Goal: Task Accomplishment & Management: Use online tool/utility

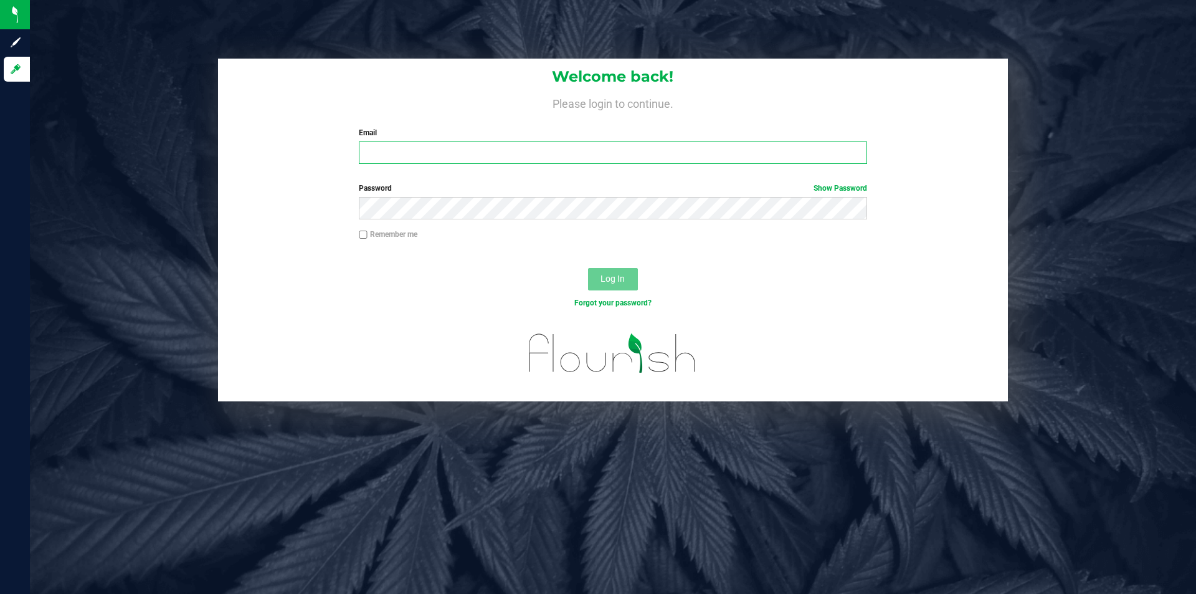
click at [479, 153] on input "Email" at bounding box center [613, 152] width 508 height 22
type input "[EMAIL_ADDRESS][DOMAIN_NAME]"
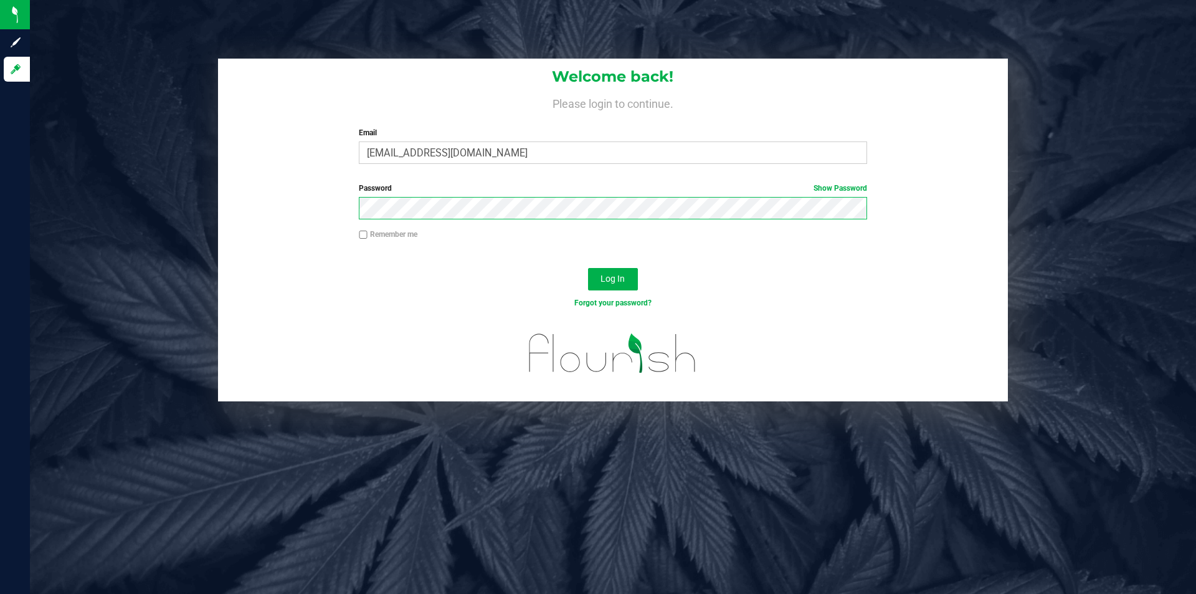
click at [588, 268] on button "Log In" at bounding box center [613, 279] width 50 height 22
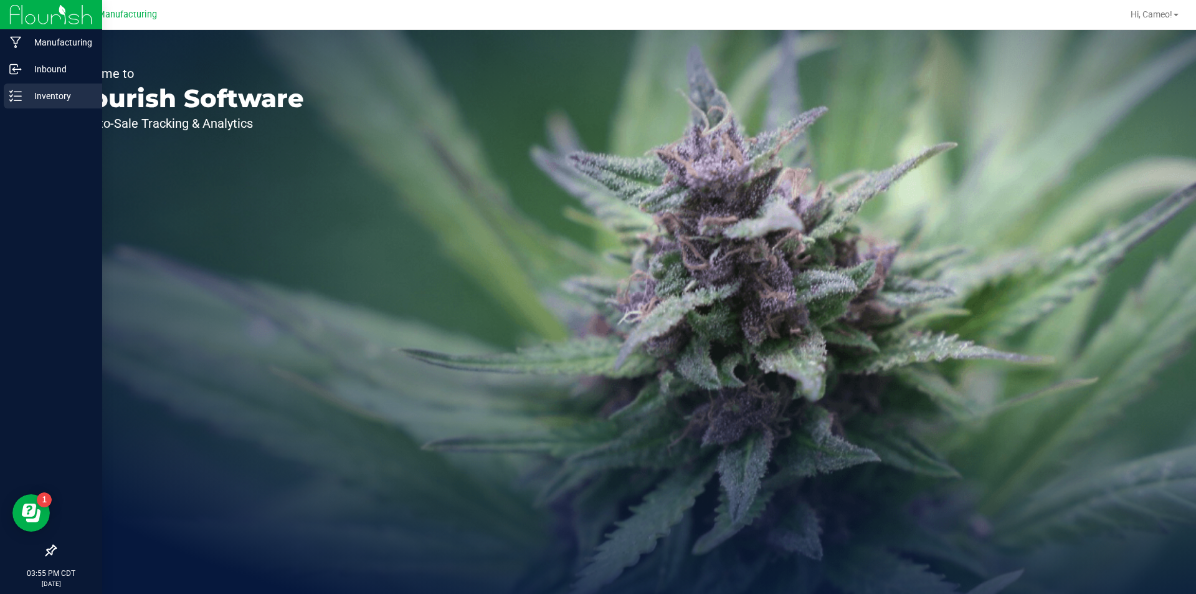
click at [65, 99] on p "Inventory" at bounding box center [59, 95] width 75 height 15
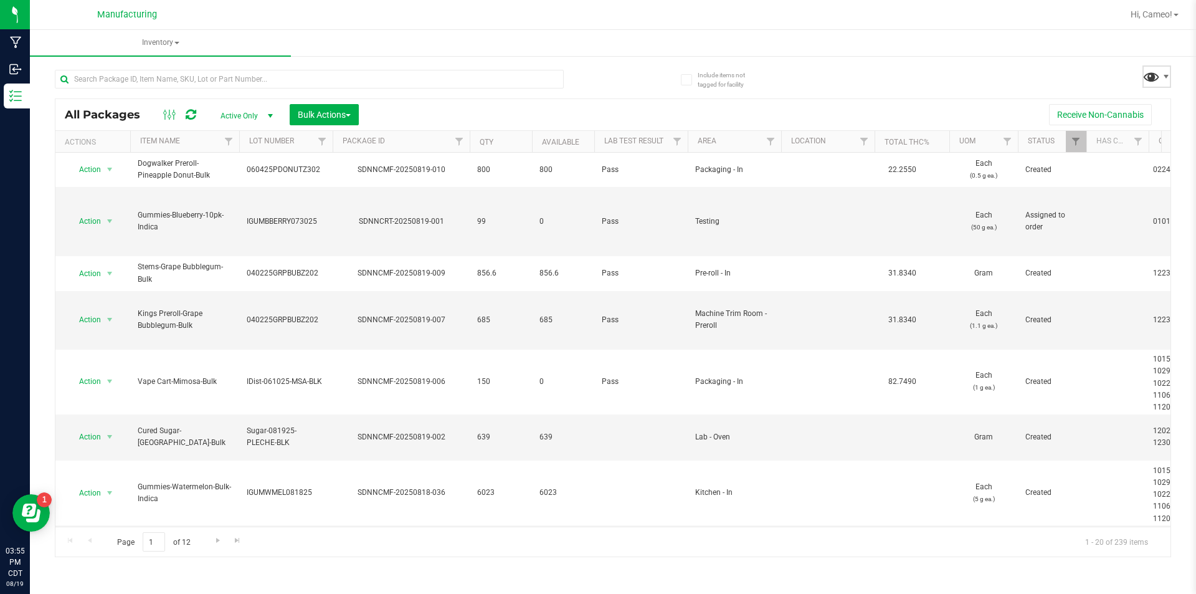
click at [1160, 81] on span at bounding box center [1151, 76] width 18 height 18
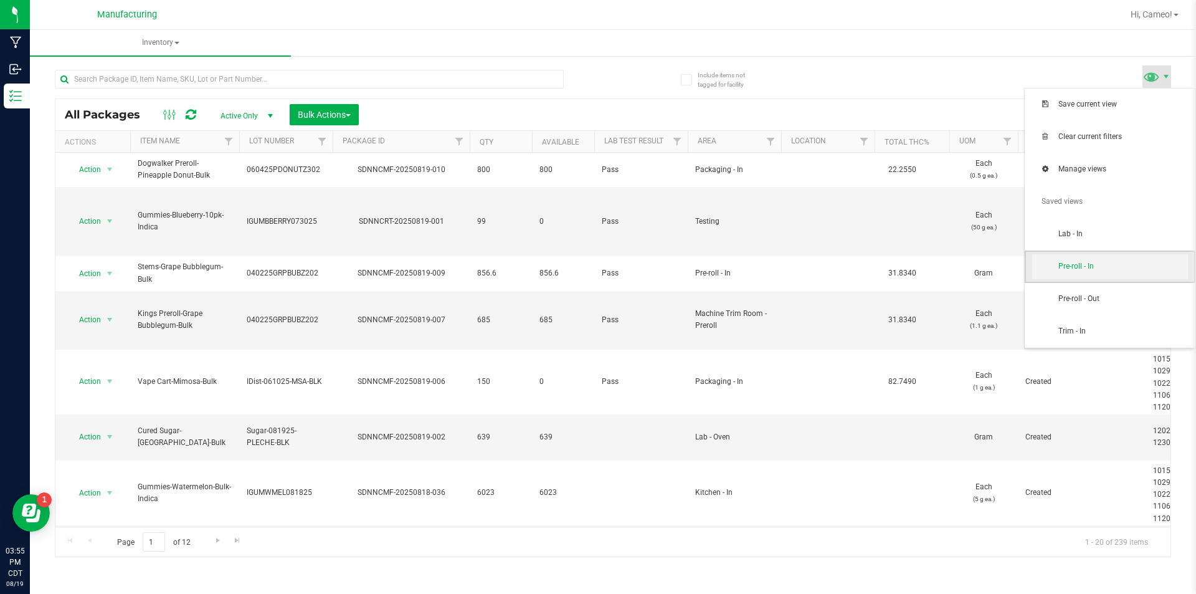
click at [1091, 268] on span "Pre-roll - In" at bounding box center [1123, 266] width 130 height 11
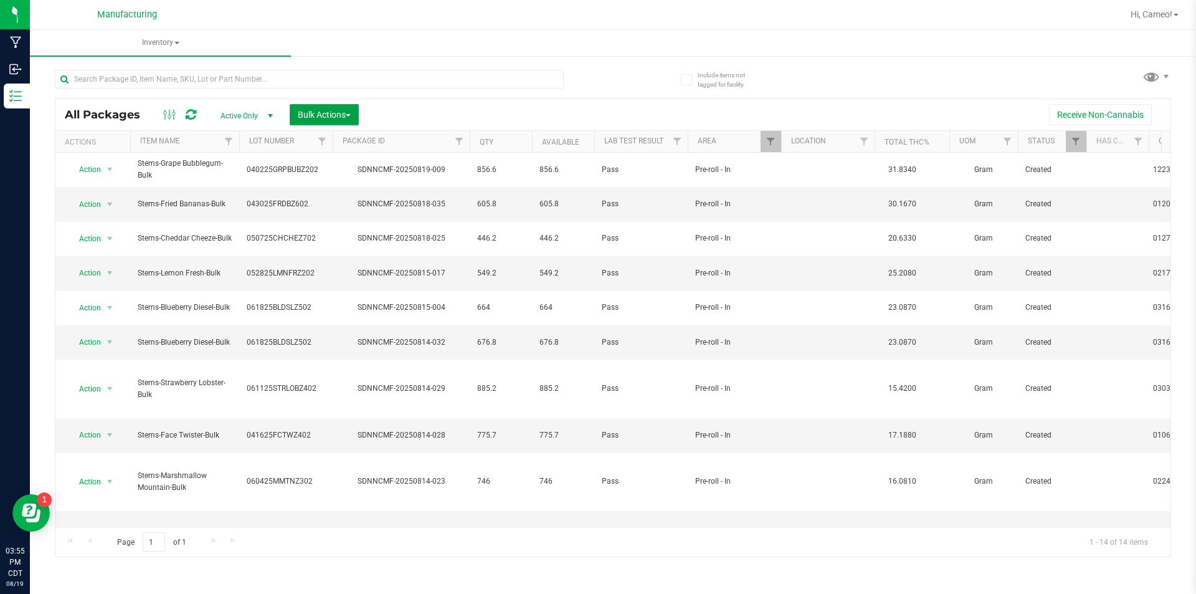
click at [336, 122] on button "Bulk Actions" at bounding box center [324, 114] width 69 height 21
click at [371, 141] on span "Add to manufacturing run" at bounding box center [344, 143] width 94 height 10
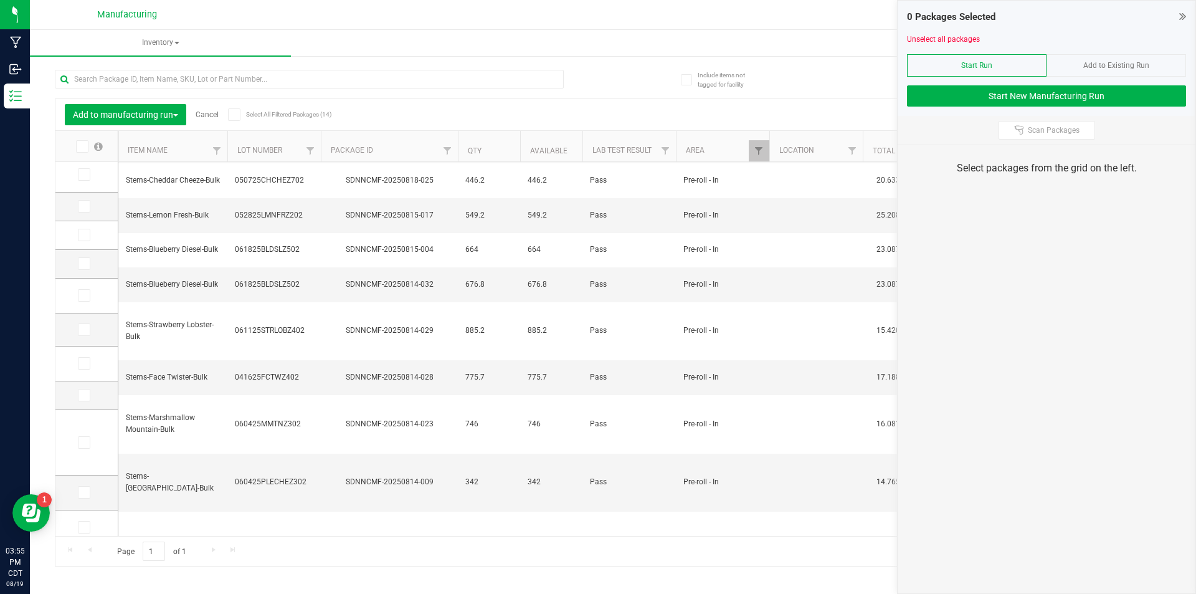
scroll to position [111, 0]
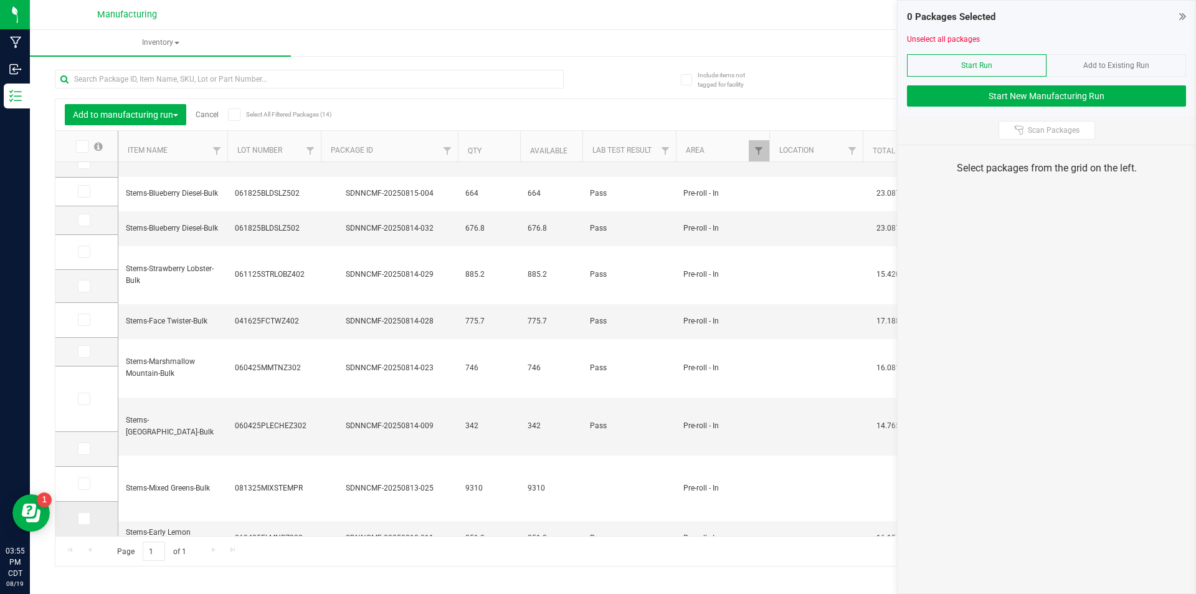
click at [82, 518] on icon at bounding box center [83, 518] width 8 height 0
click at [0, 0] on input "checkbox" at bounding box center [0, 0] width 0 height 0
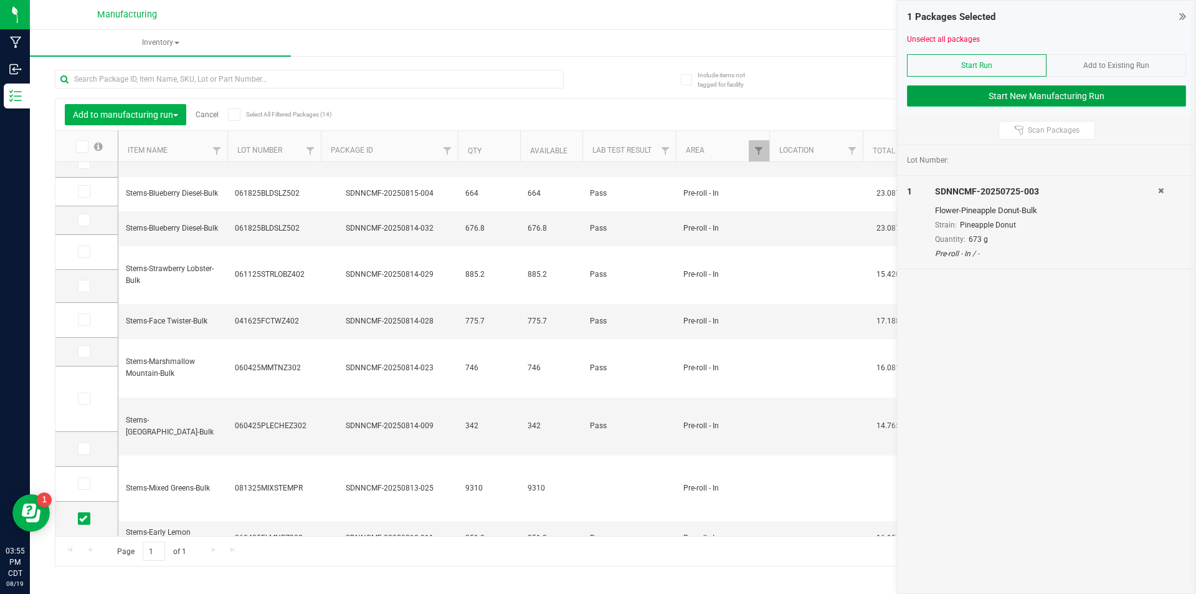
click at [1072, 95] on button "Start New Manufacturing Run" at bounding box center [1046, 95] width 279 height 21
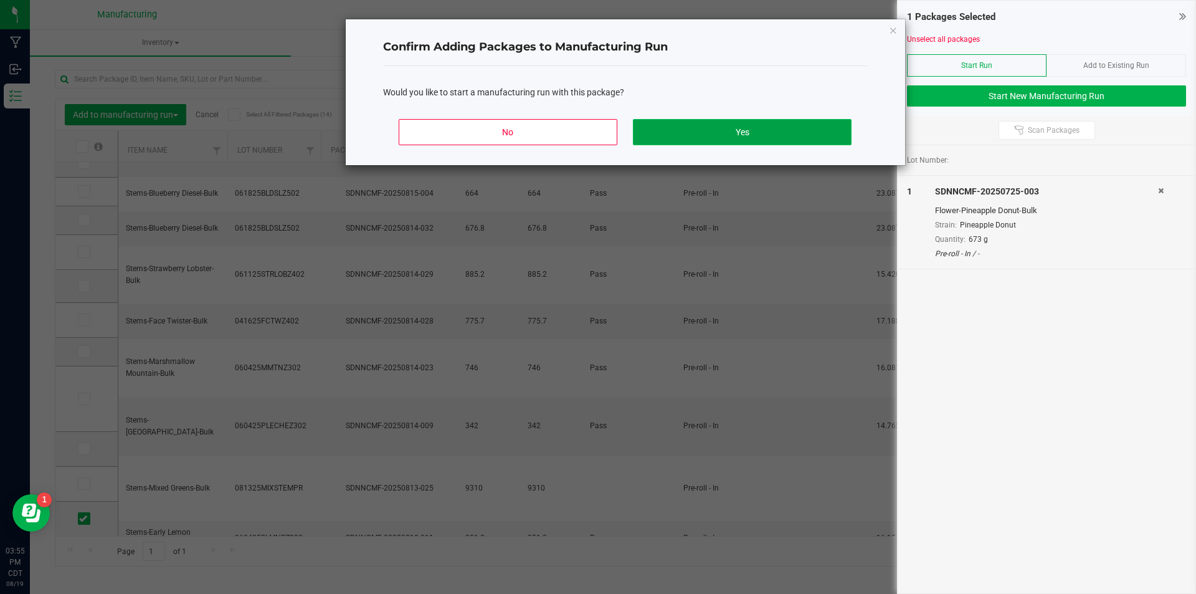
click at [772, 121] on button "Yes" at bounding box center [742, 132] width 218 height 26
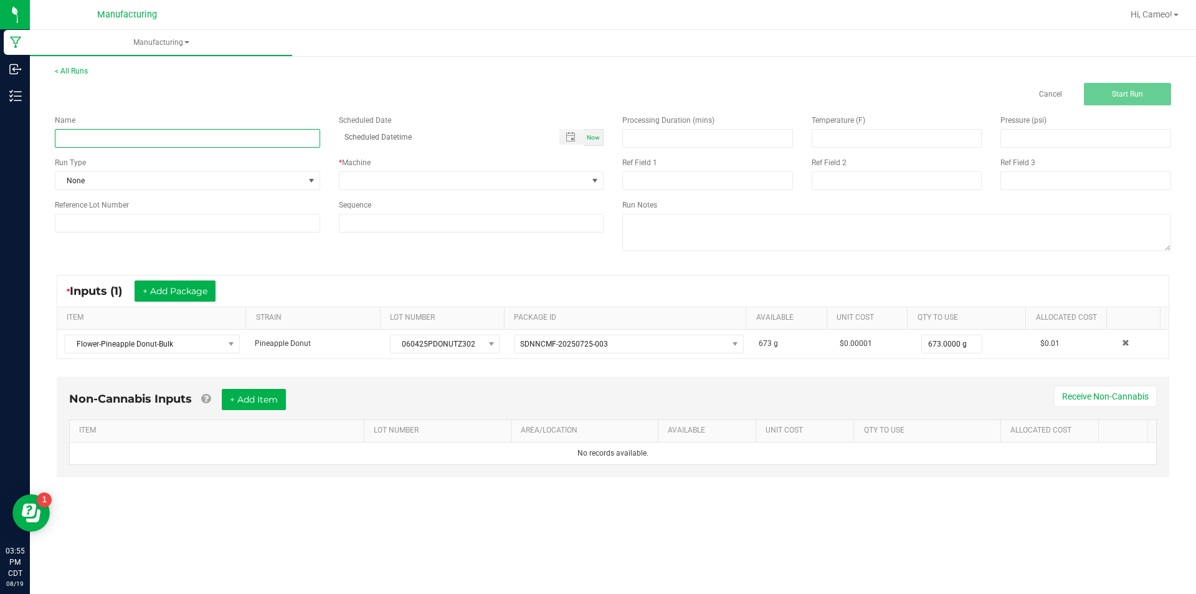
click at [162, 144] on input at bounding box center [187, 138] width 265 height 19
type input "081925 - Pineapple Donut"
click at [595, 136] on span "Now" at bounding box center [593, 137] width 13 height 7
type input "[DATE] 3:55 PM"
click at [520, 179] on span at bounding box center [463, 180] width 249 height 17
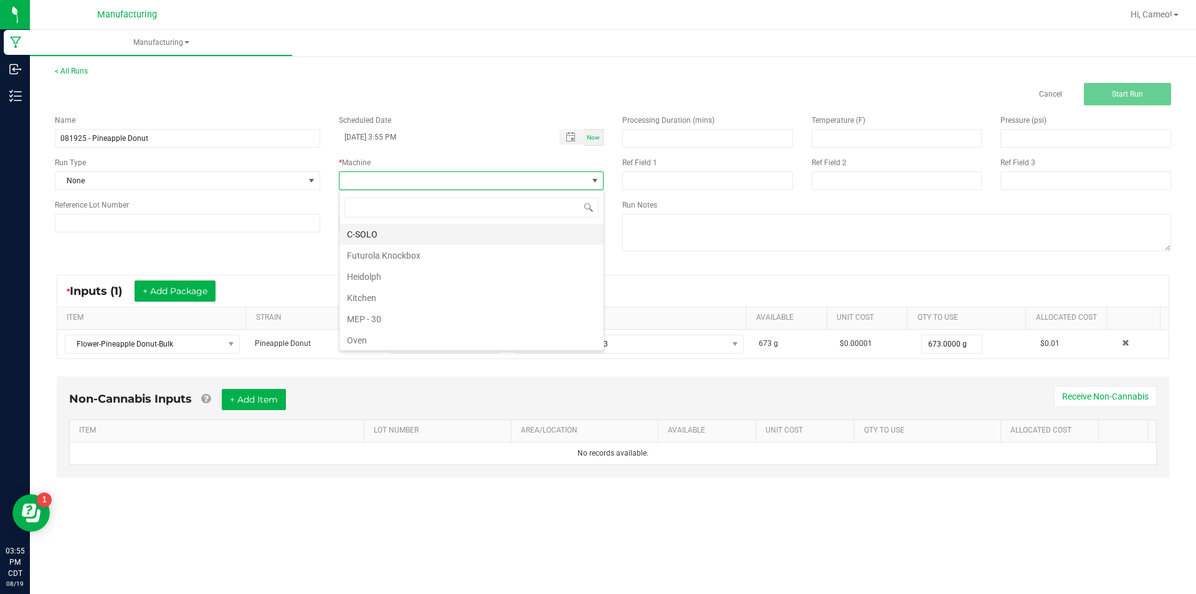
scroll to position [19, 265]
click at [415, 255] on li "Futurola Knockbox" at bounding box center [471, 255] width 264 height 21
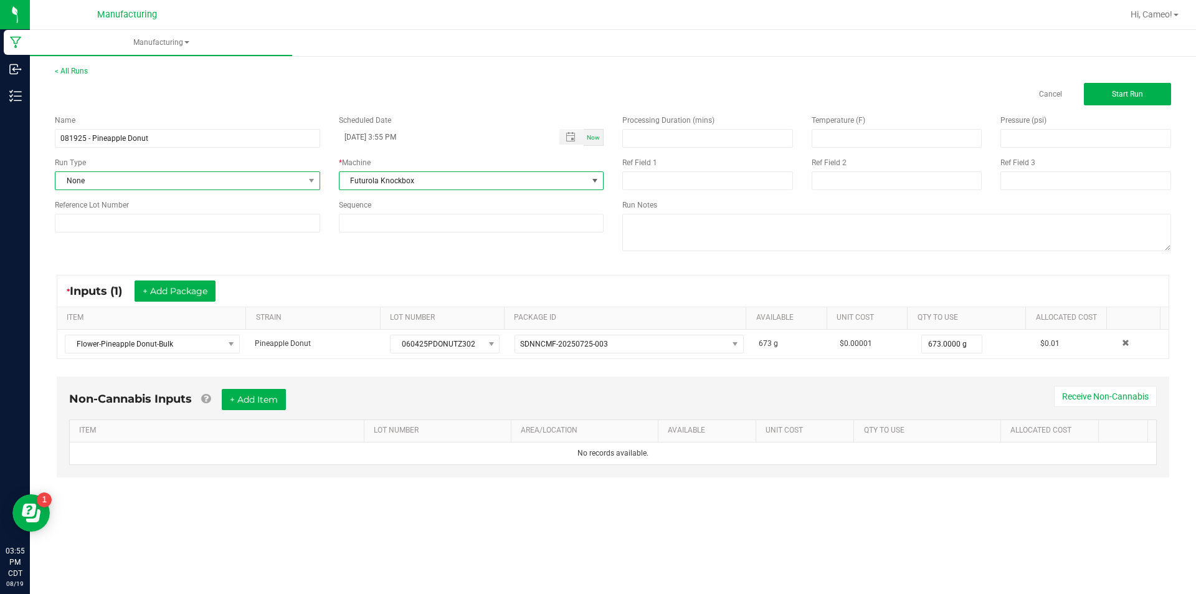
click at [216, 184] on span "None" at bounding box center [179, 180] width 249 height 17
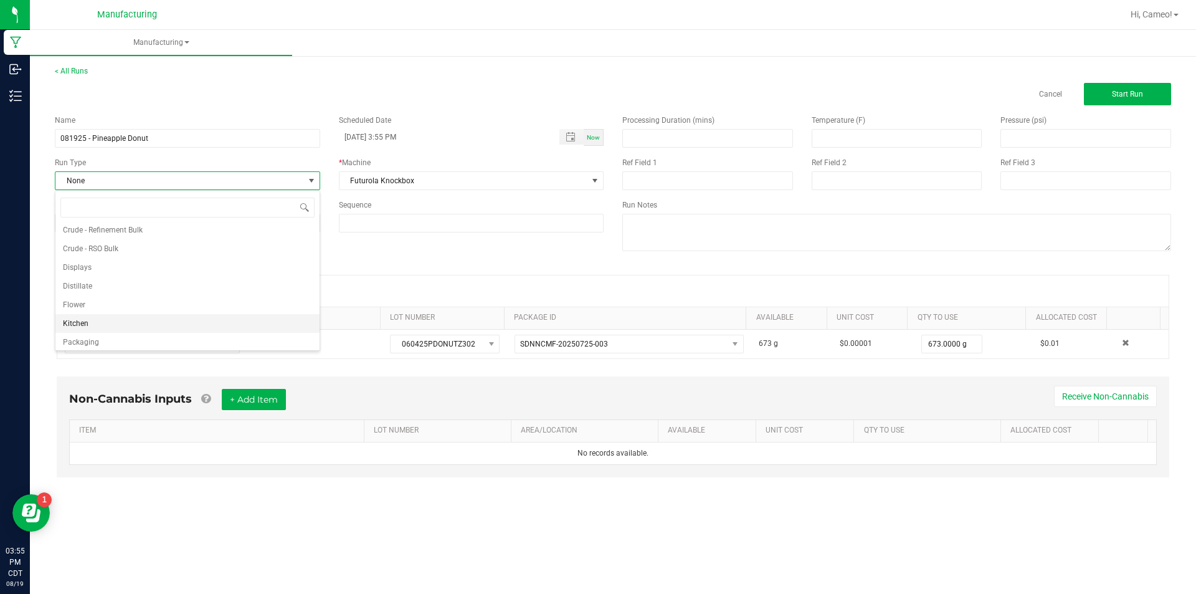
scroll to position [62, 0]
click at [123, 342] on li "Pre-roll" at bounding box center [187, 339] width 264 height 19
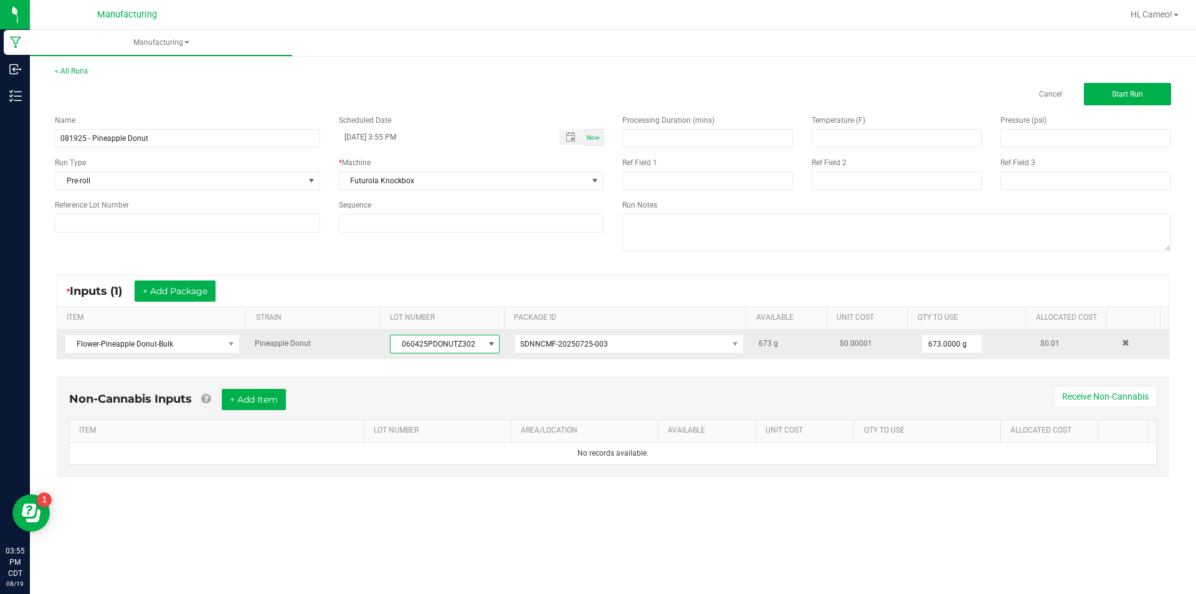
click at [431, 341] on span "060425PDONUTZ302" at bounding box center [437, 343] width 93 height 17
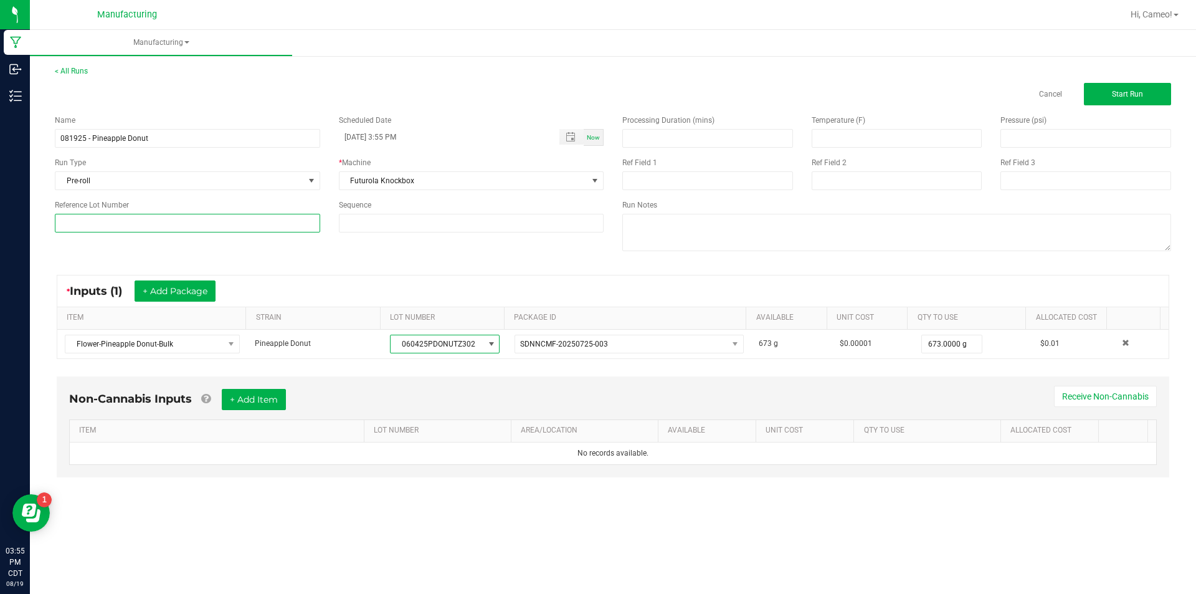
click at [260, 227] on input at bounding box center [187, 223] width 265 height 19
paste input "060425PDONUTZ302"
type input "060425PDONUTZ302"
click at [1122, 97] on span "Start Run" at bounding box center [1127, 94] width 31 height 9
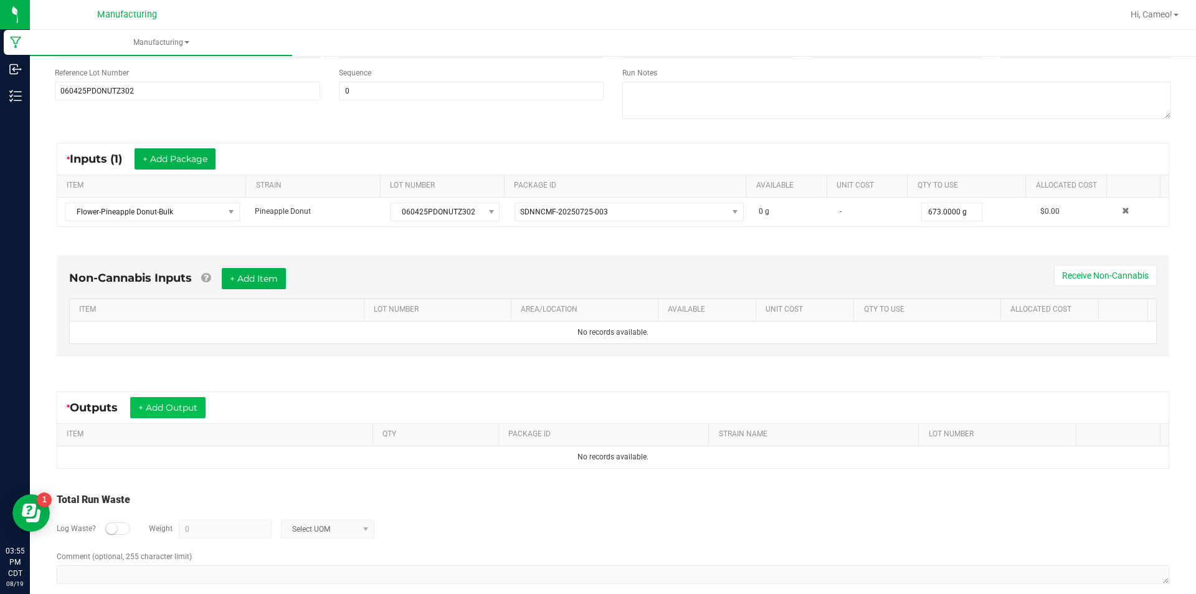
scroll to position [165, 0]
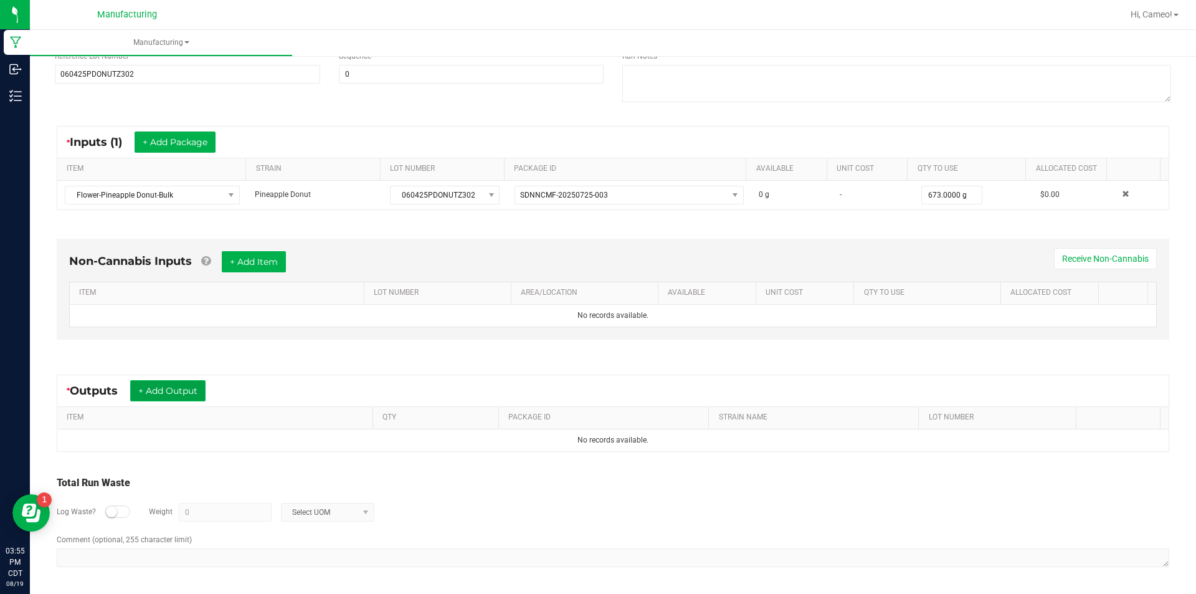
click at [197, 394] on button "+ Add Output" at bounding box center [167, 390] width 75 height 21
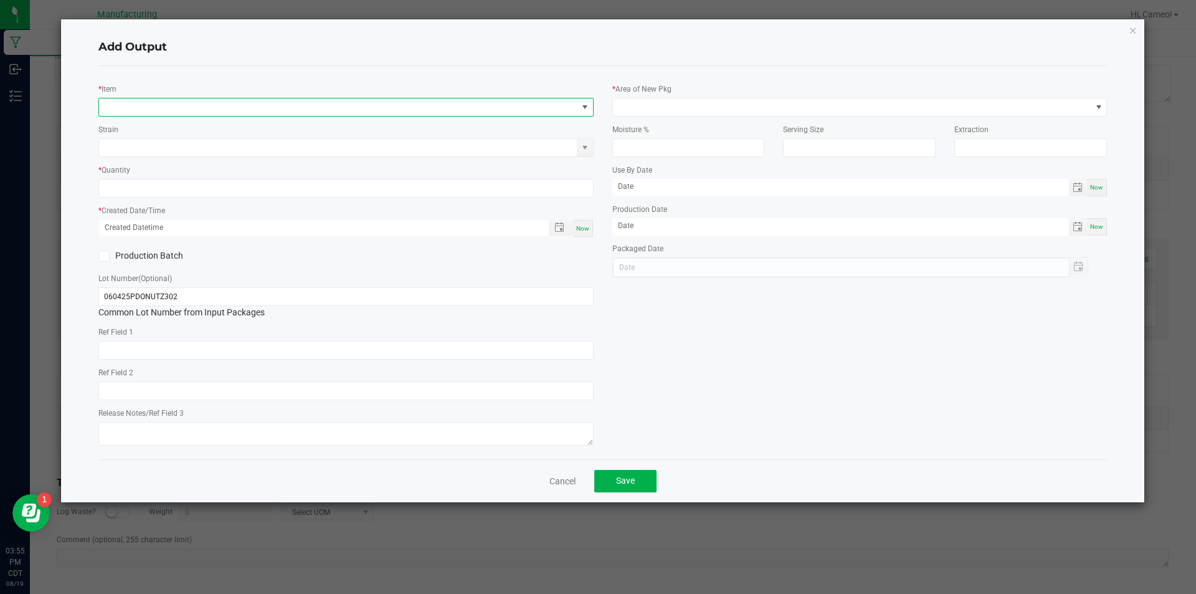
click at [362, 112] on span "NO DATA FOUND" at bounding box center [338, 106] width 478 height 17
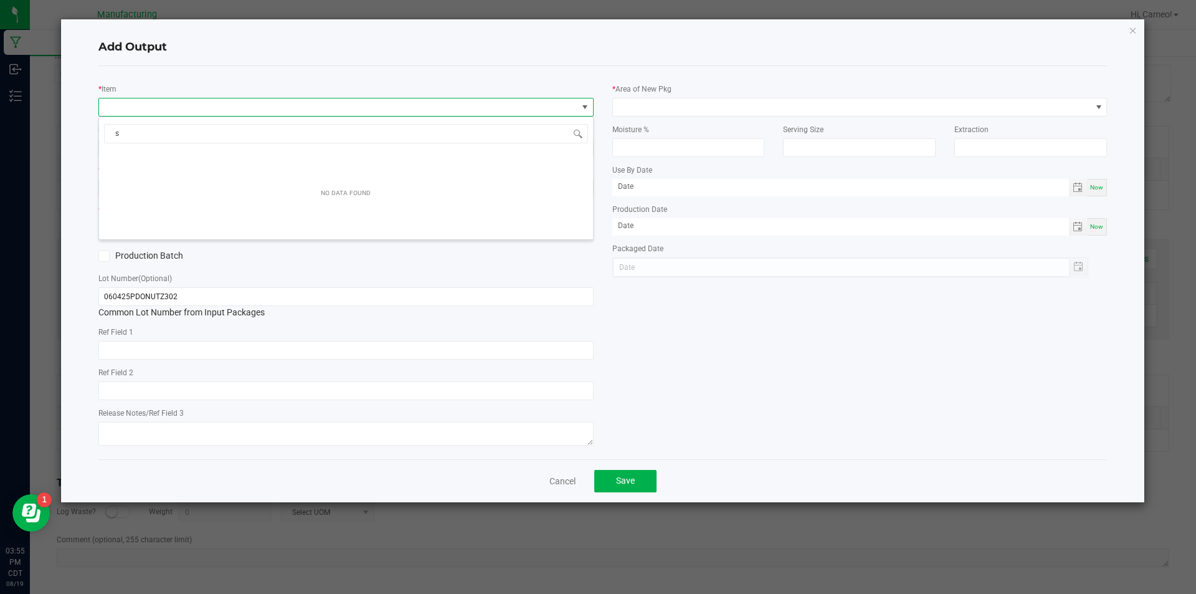
scroll to position [19, 495]
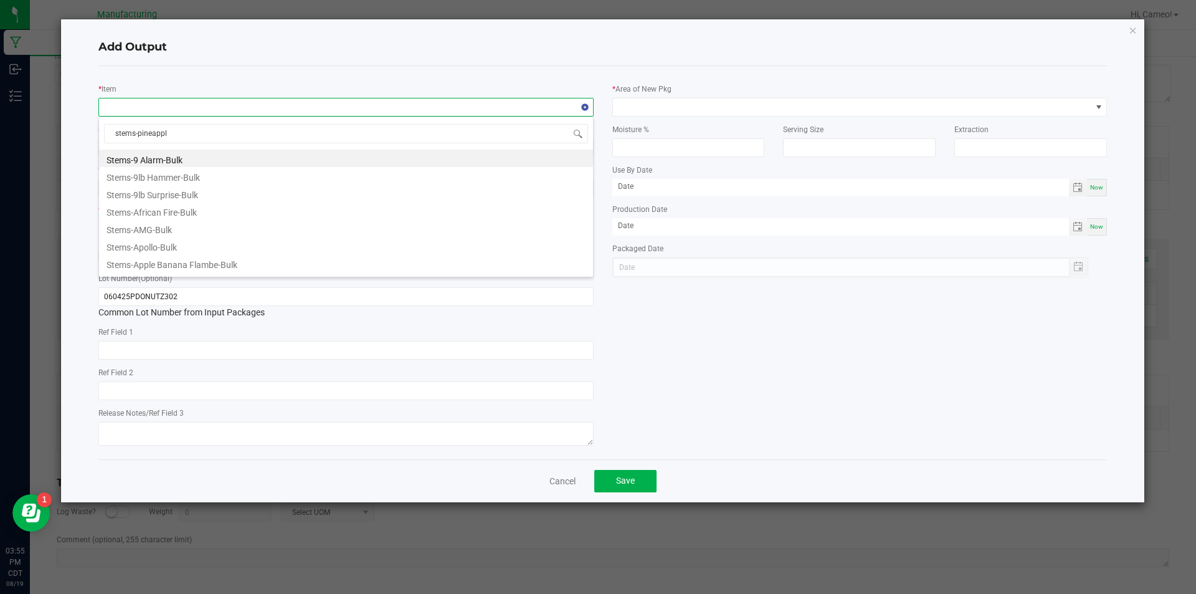
type input "stems-pineapple"
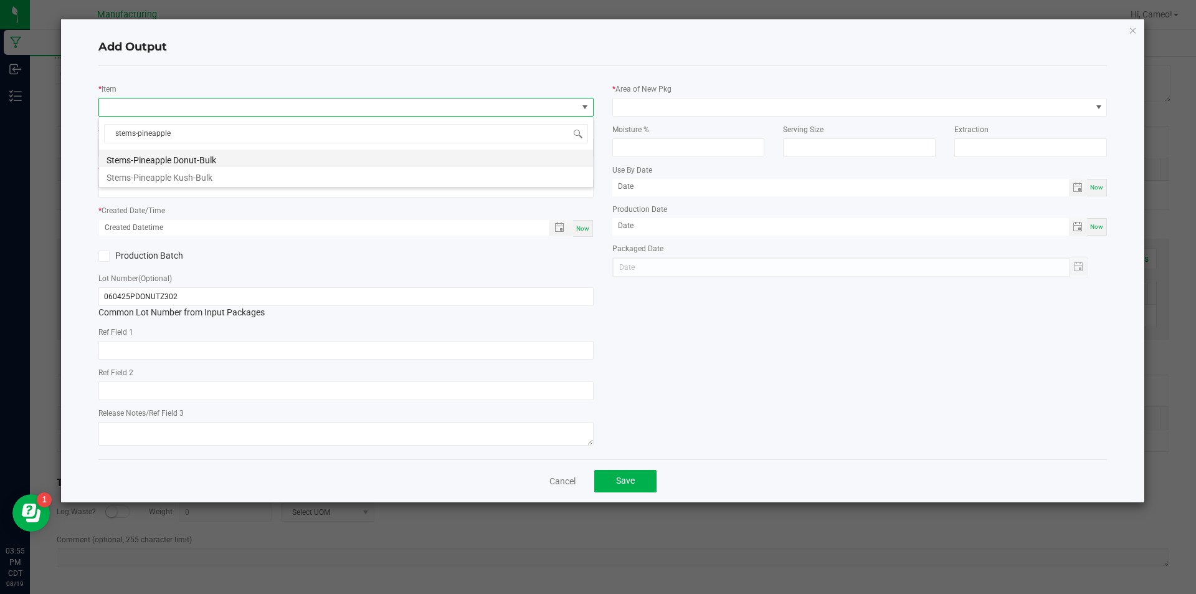
click at [232, 160] on li "Stems-Pineapple Donut-Bulk" at bounding box center [346, 157] width 494 height 17
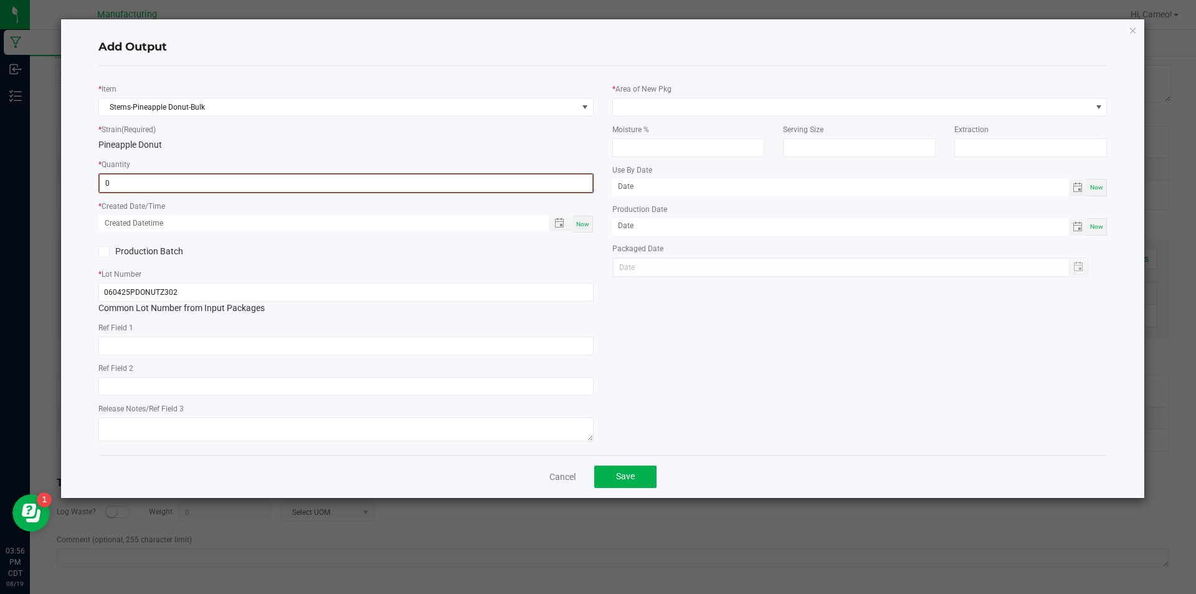
click at [307, 185] on input "0" at bounding box center [346, 182] width 493 height 17
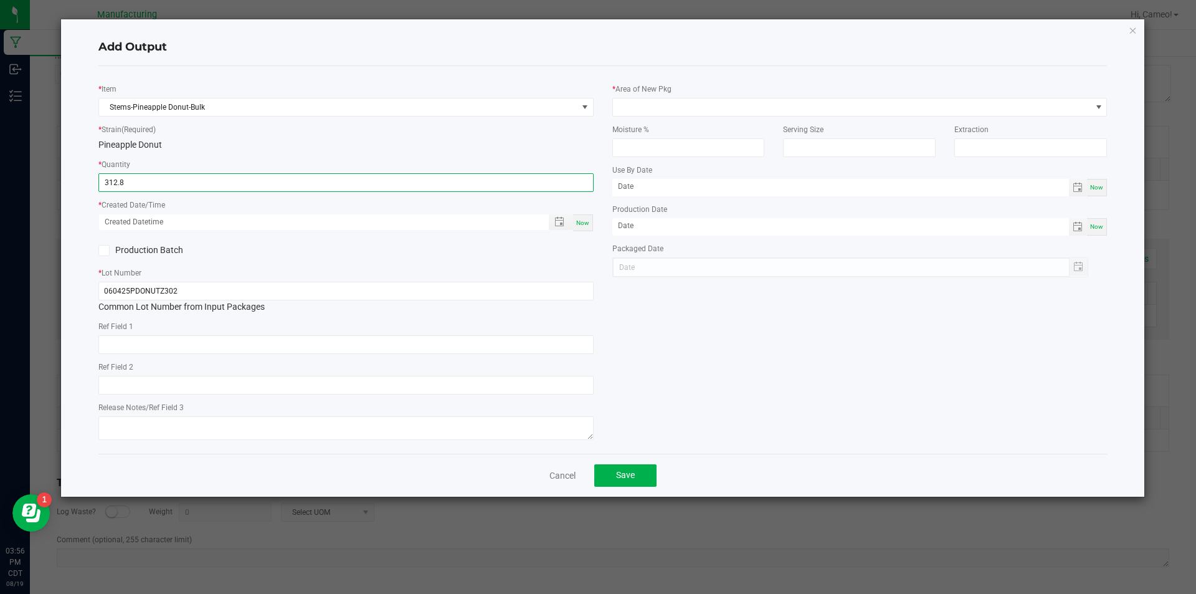
type input "312.8000 g"
click at [587, 221] on span "Now" at bounding box center [582, 222] width 13 height 7
type input "[DATE] 3:56 PM"
type input "[DATE]"
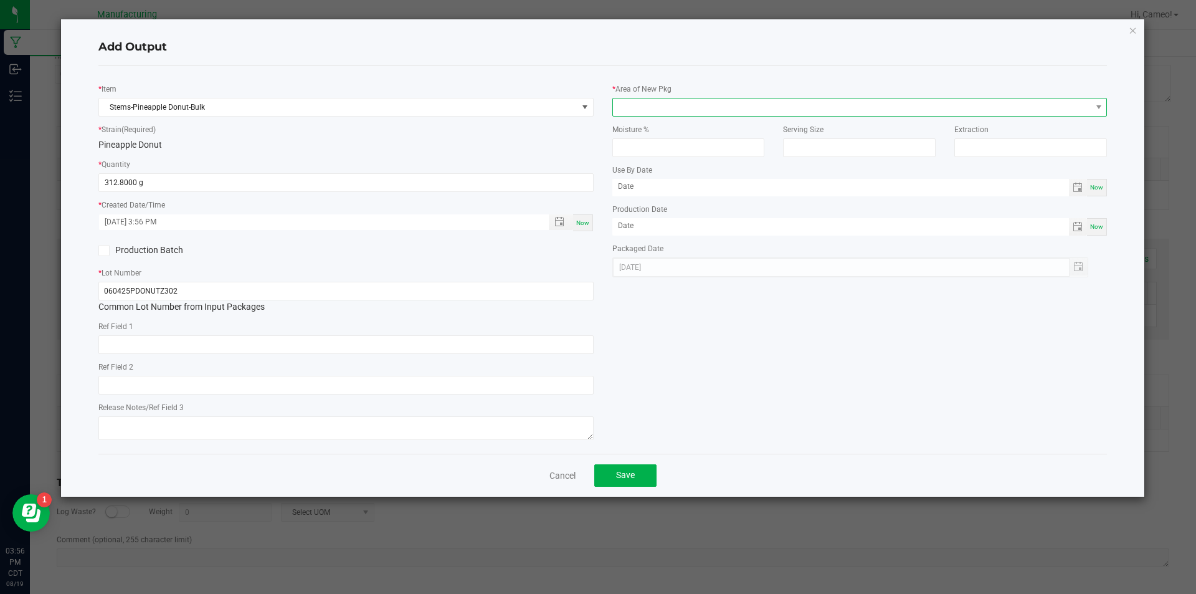
click at [691, 102] on span at bounding box center [852, 106] width 478 height 17
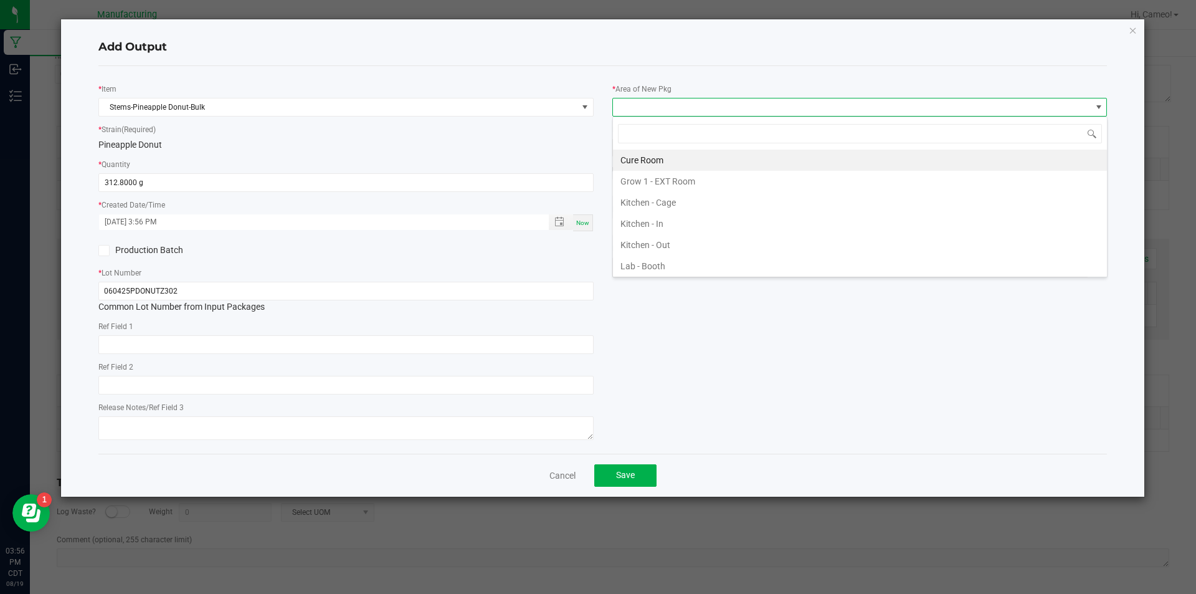
scroll to position [436, 0]
click at [672, 167] on li "Pre-roll - In" at bounding box center [860, 168] width 494 height 21
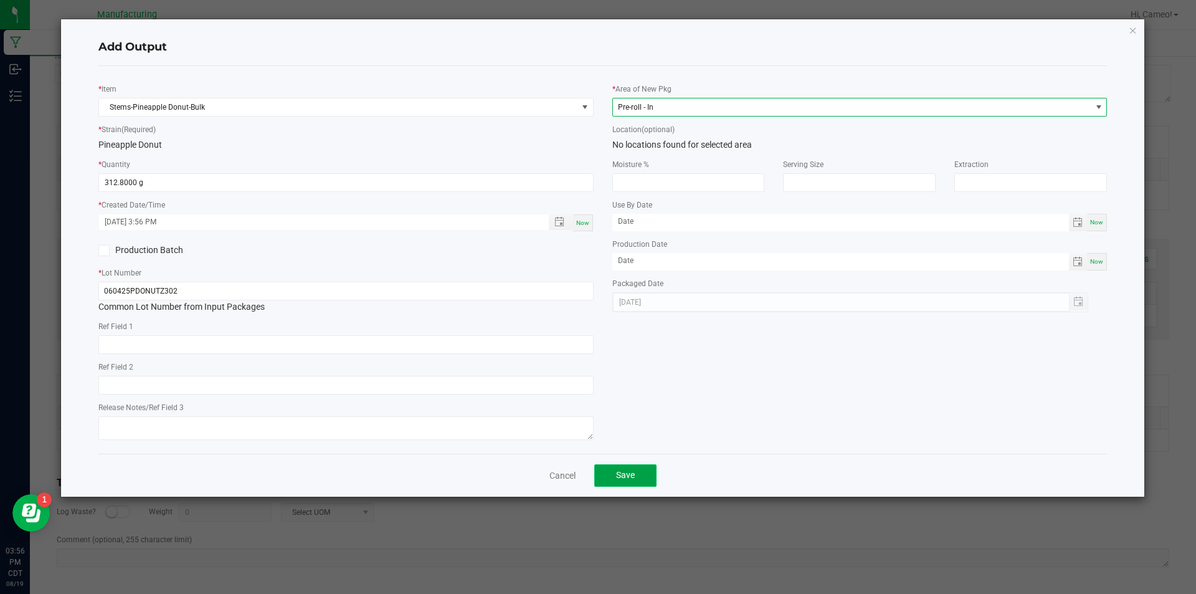
click at [637, 480] on button "Save" at bounding box center [625, 475] width 62 height 22
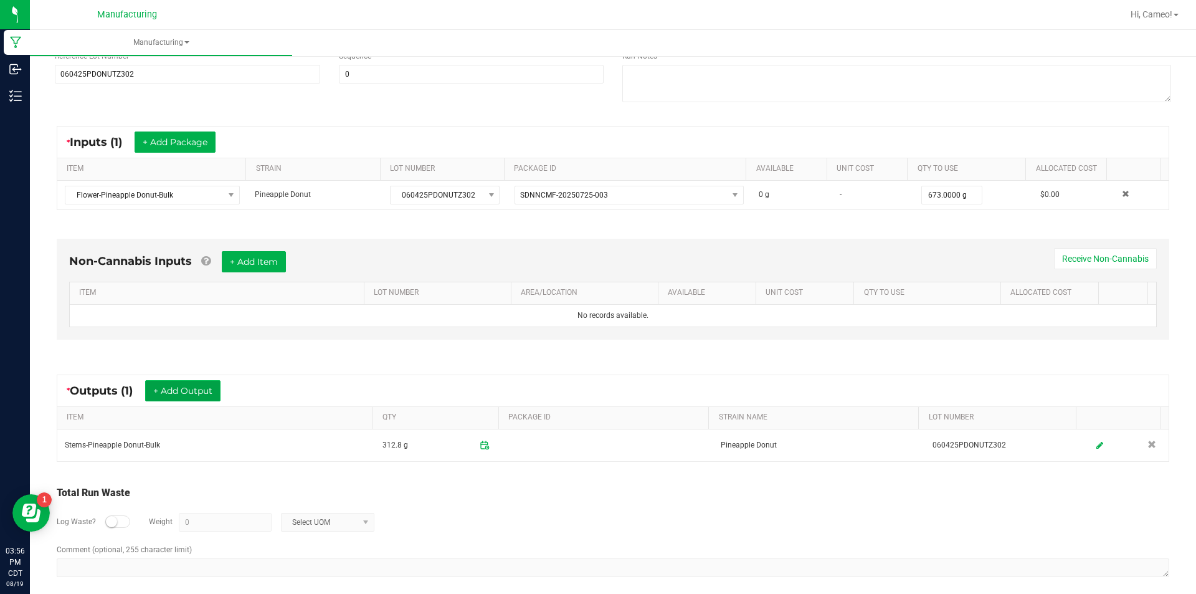
click at [190, 385] on button "+ Add Output" at bounding box center [182, 390] width 75 height 21
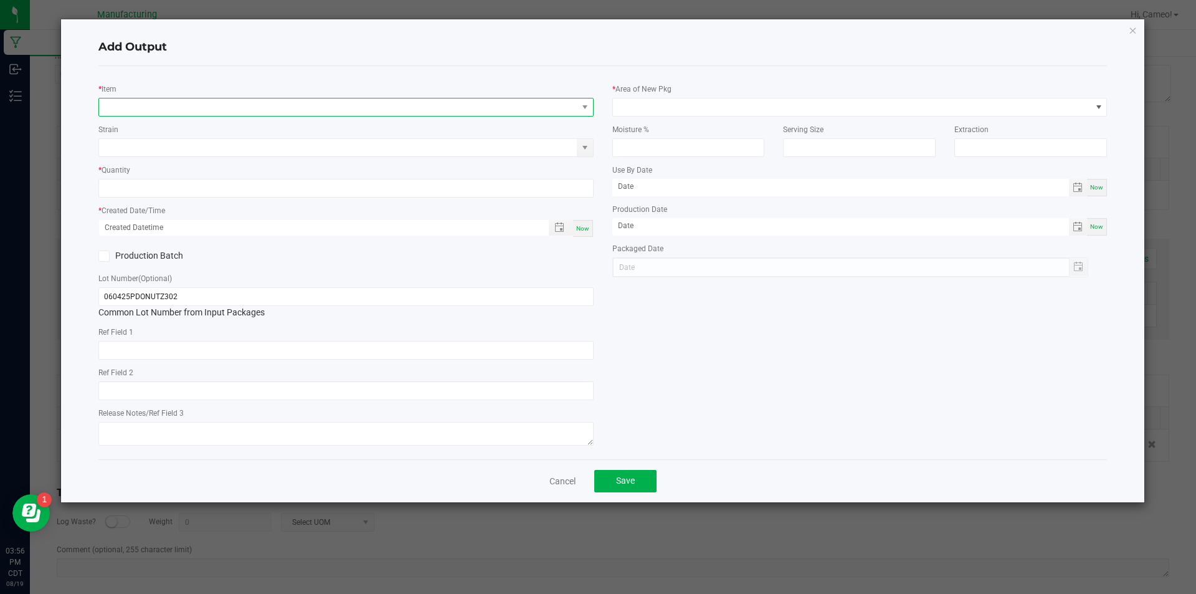
click at [267, 111] on span "NO DATA FOUND" at bounding box center [338, 106] width 478 height 17
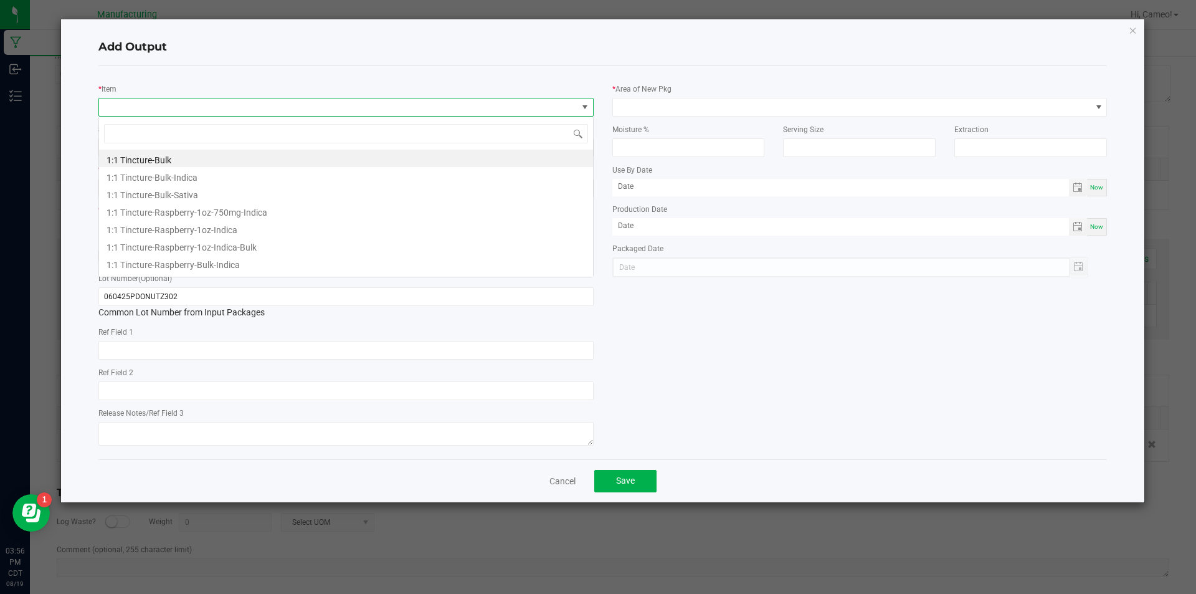
scroll to position [19, 495]
type input "d"
type input "kings preroll-pineapple"
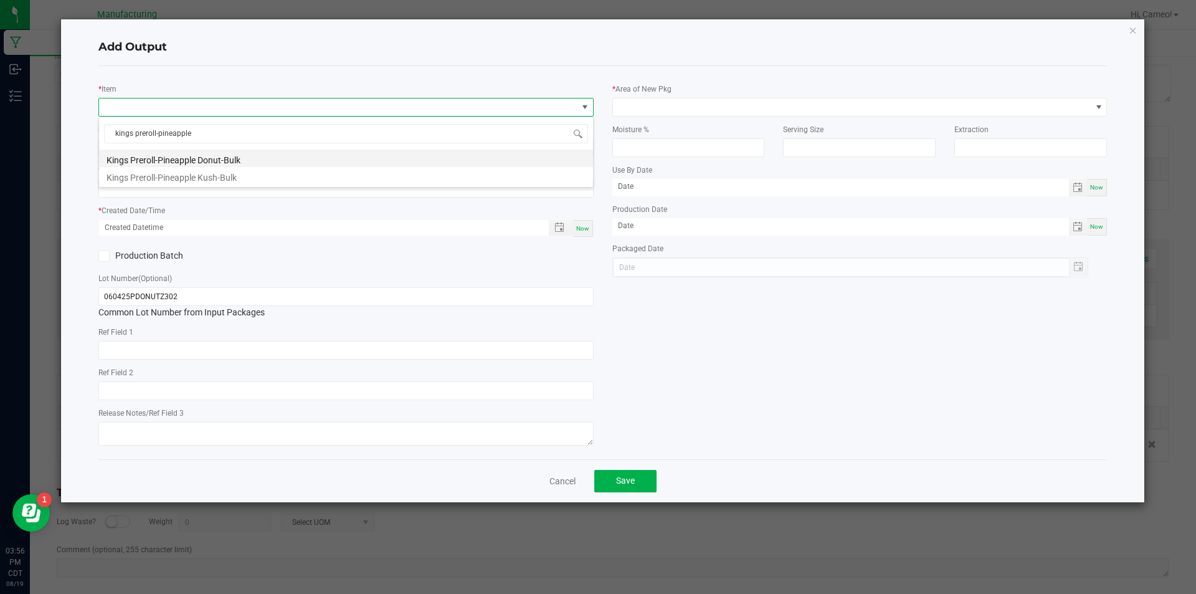
click at [251, 156] on li "Kings Preroll-Pineapple Donut-Bulk" at bounding box center [346, 157] width 494 height 17
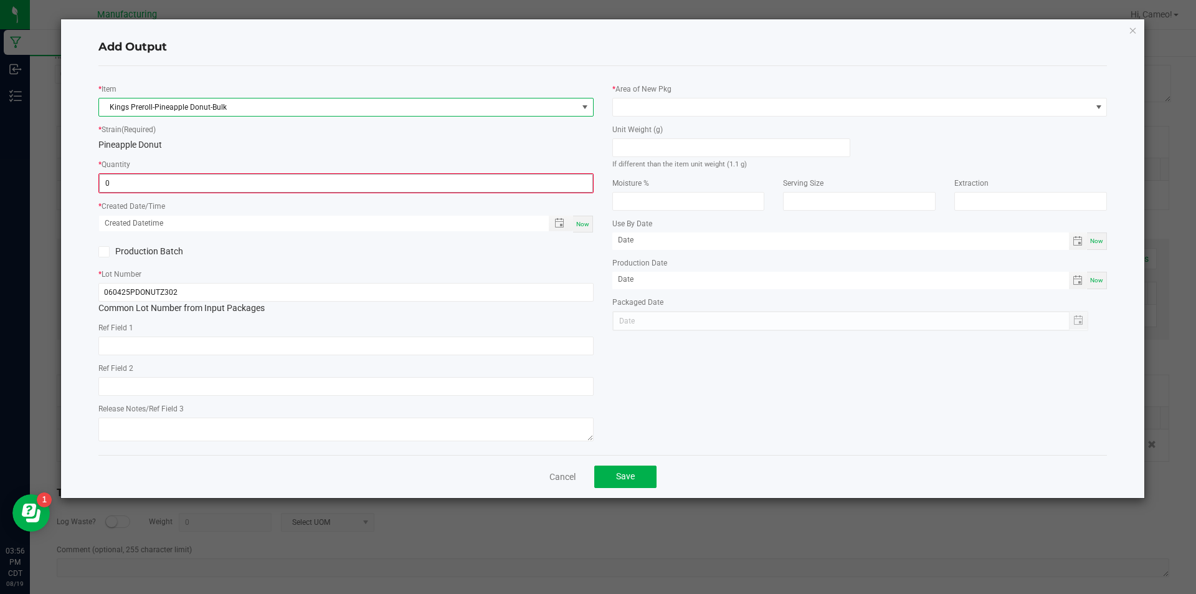
click at [245, 179] on input "0" at bounding box center [346, 182] width 493 height 17
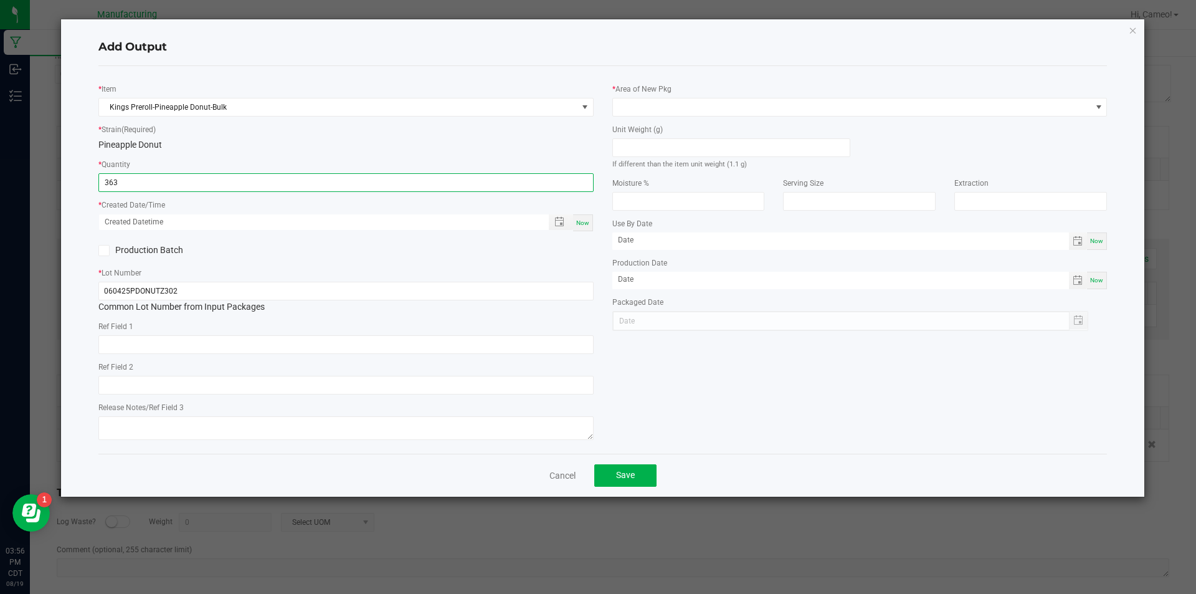
type input "363 ea"
click at [581, 227] on div "Now" at bounding box center [583, 222] width 20 height 17
type input "[DATE] 3:56 PM"
type input "[DATE]"
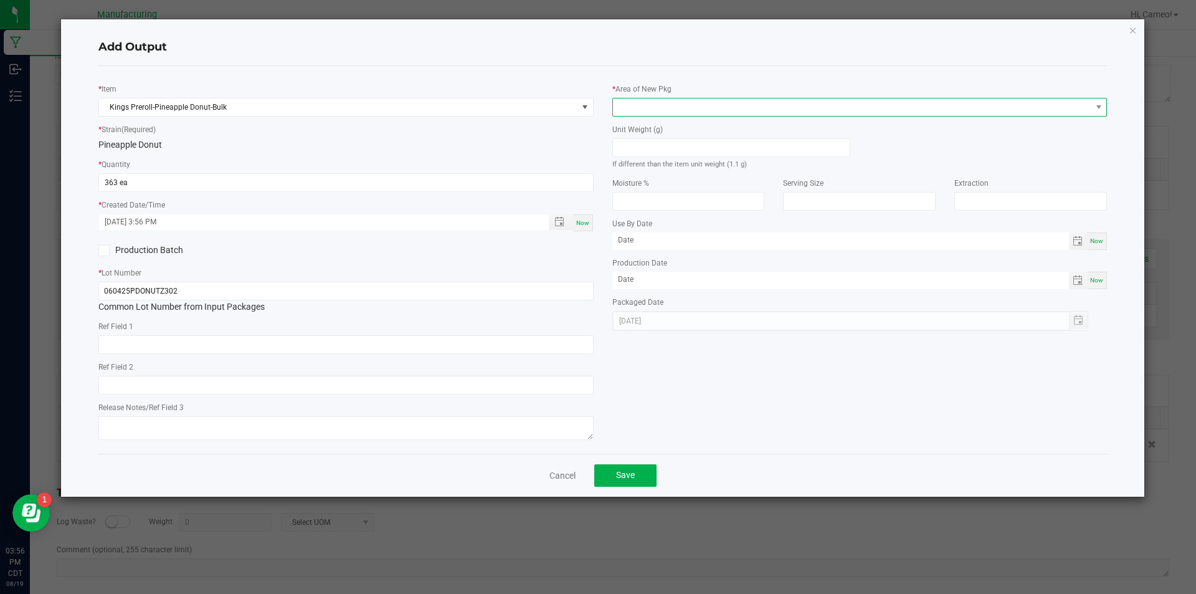
click at [750, 102] on span at bounding box center [852, 106] width 478 height 17
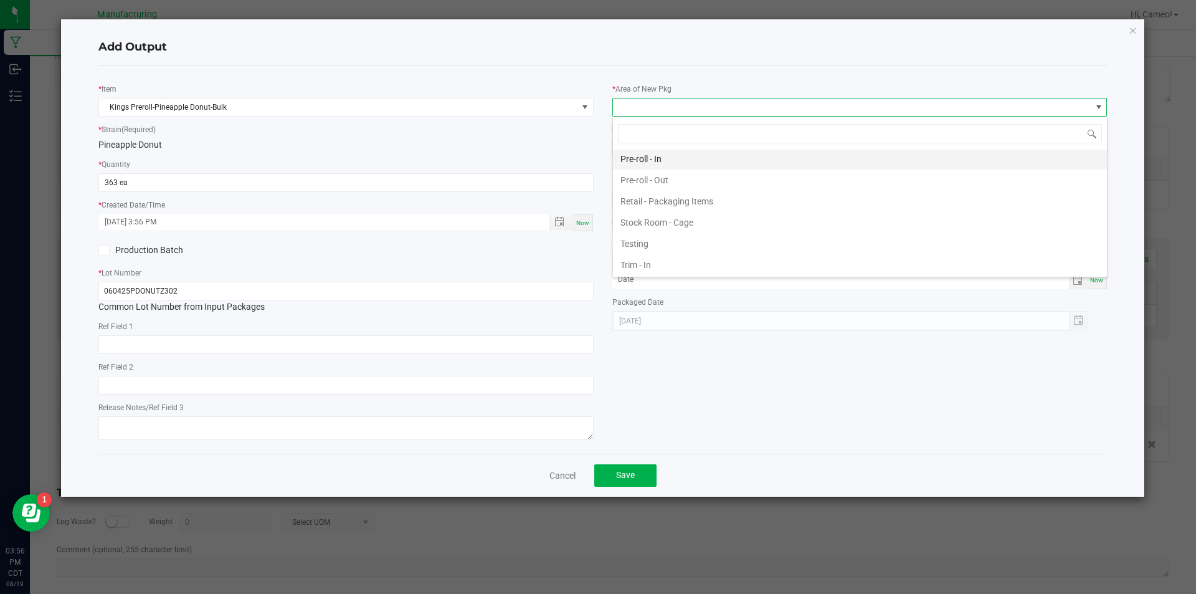
scroll to position [406, 0]
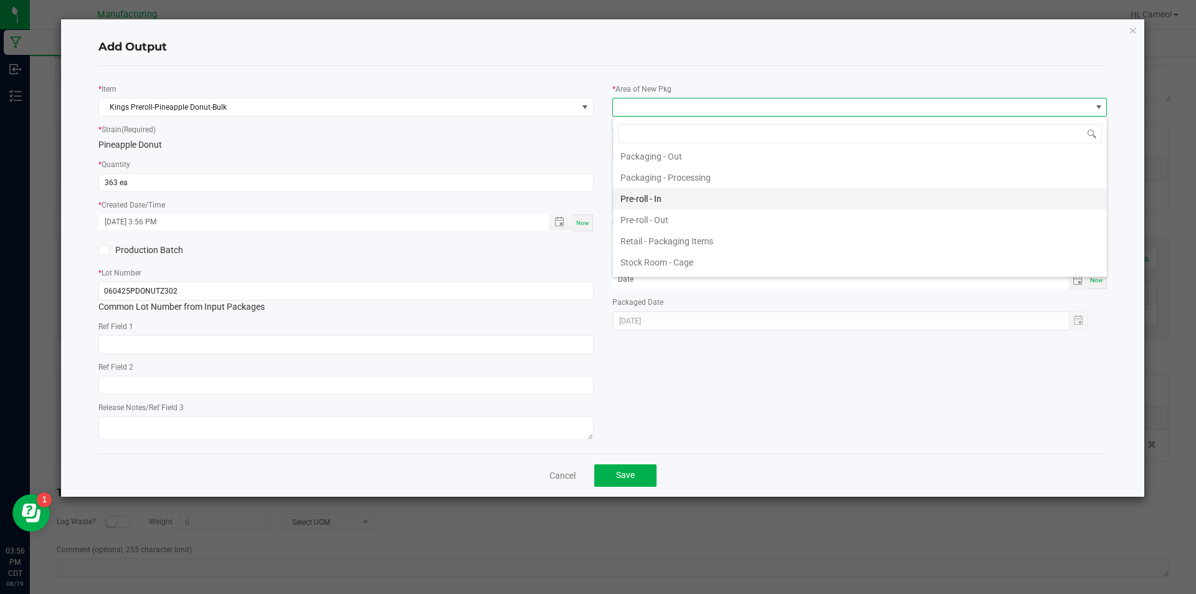
click at [678, 204] on li "Pre-roll - In" at bounding box center [860, 198] width 494 height 21
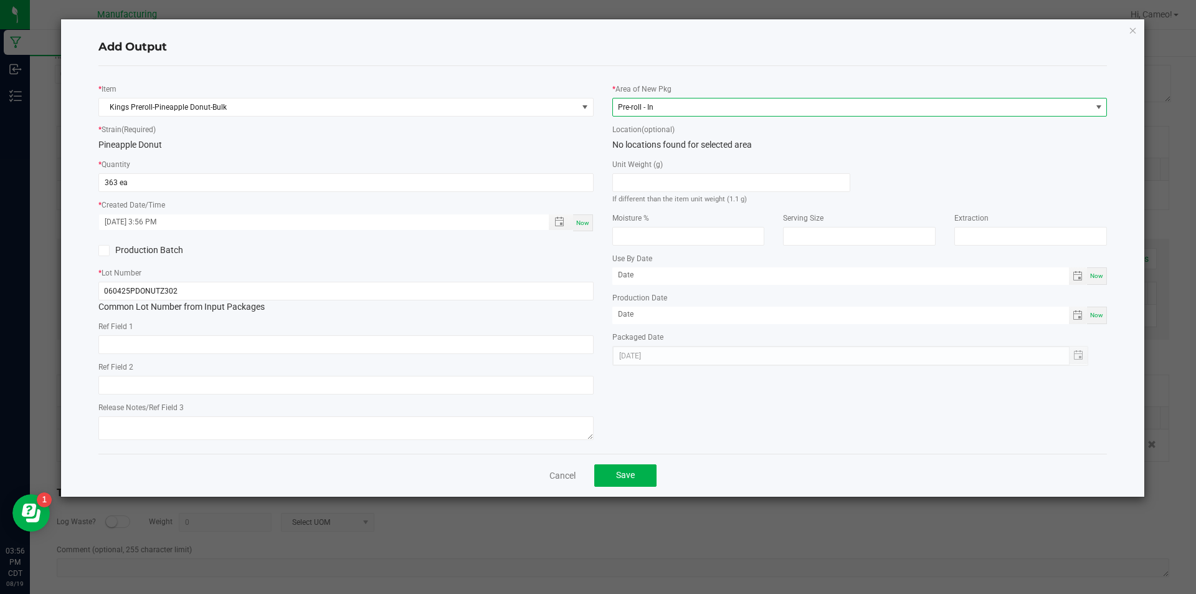
click at [702, 102] on span "Pre-roll - In" at bounding box center [852, 106] width 478 height 17
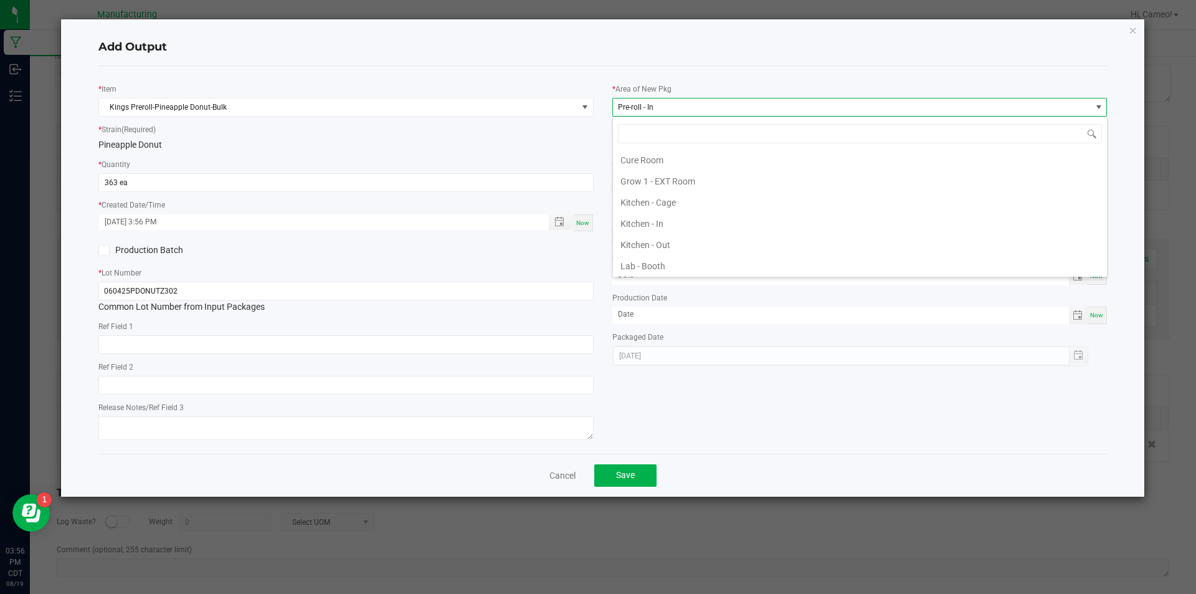
scroll to position [19, 495]
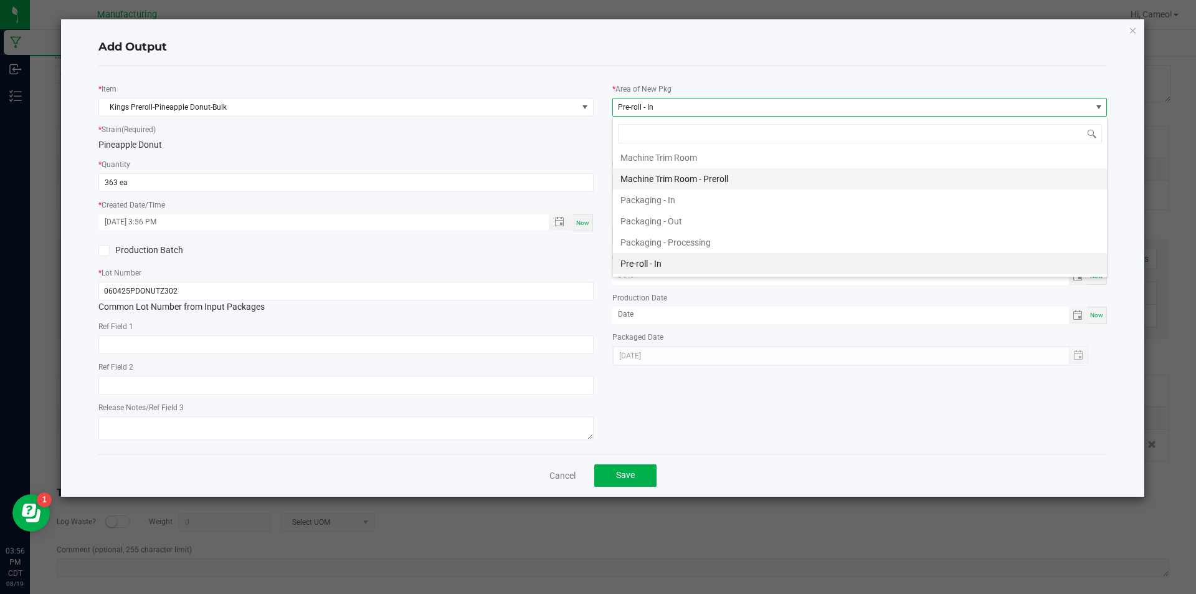
click at [717, 179] on li "Machine Trim Room - Preroll" at bounding box center [860, 178] width 494 height 21
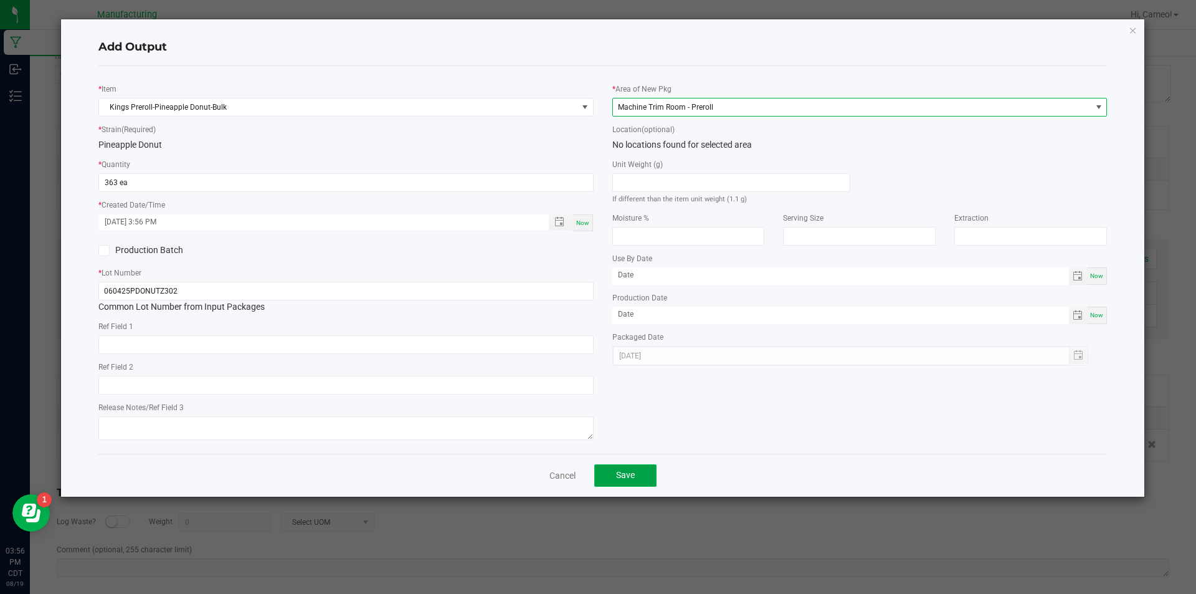
click at [620, 474] on span "Save" at bounding box center [625, 475] width 19 height 10
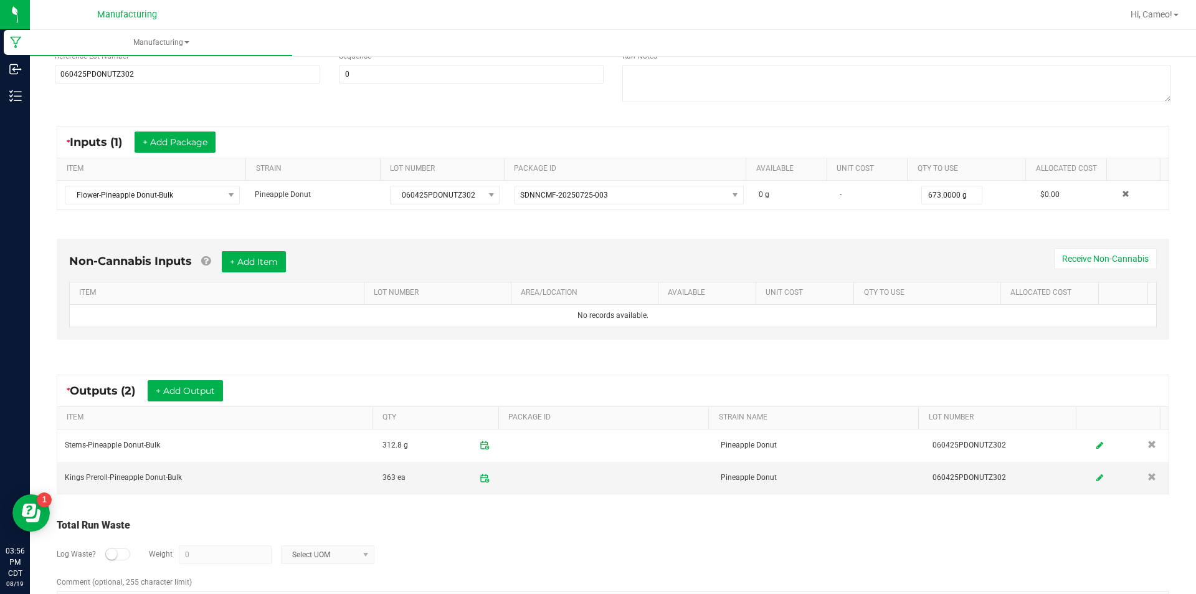
click at [994, 134] on div "* Inputs (1) + Add Package" at bounding box center [612, 141] width 1111 height 31
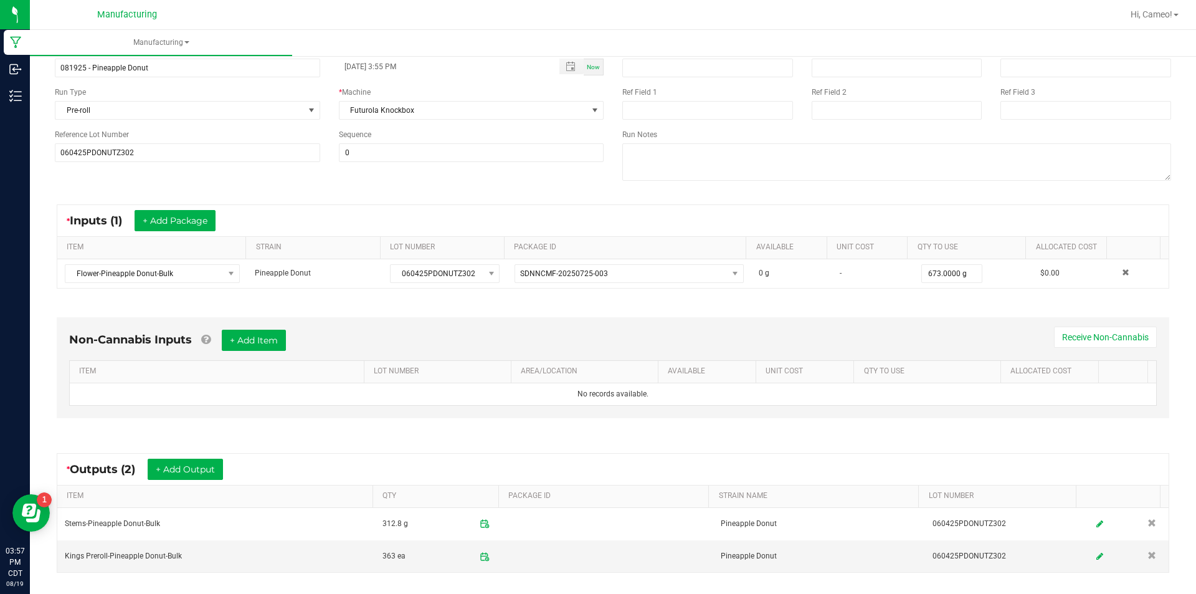
scroll to position [0, 0]
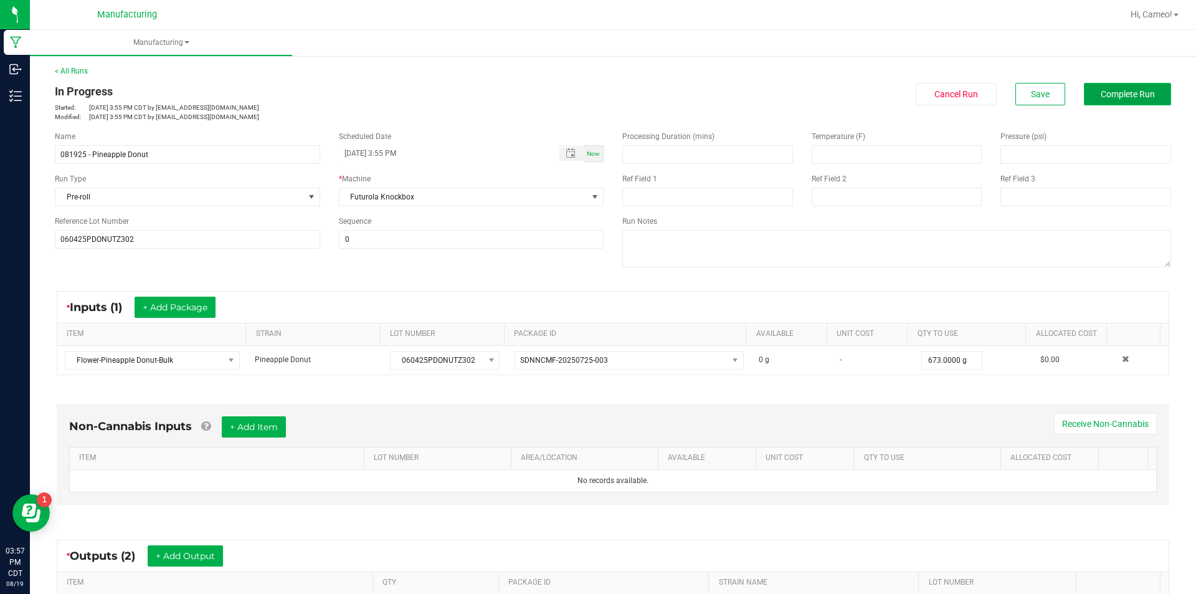
click at [1129, 93] on span "Complete Run" at bounding box center [1128, 94] width 54 height 10
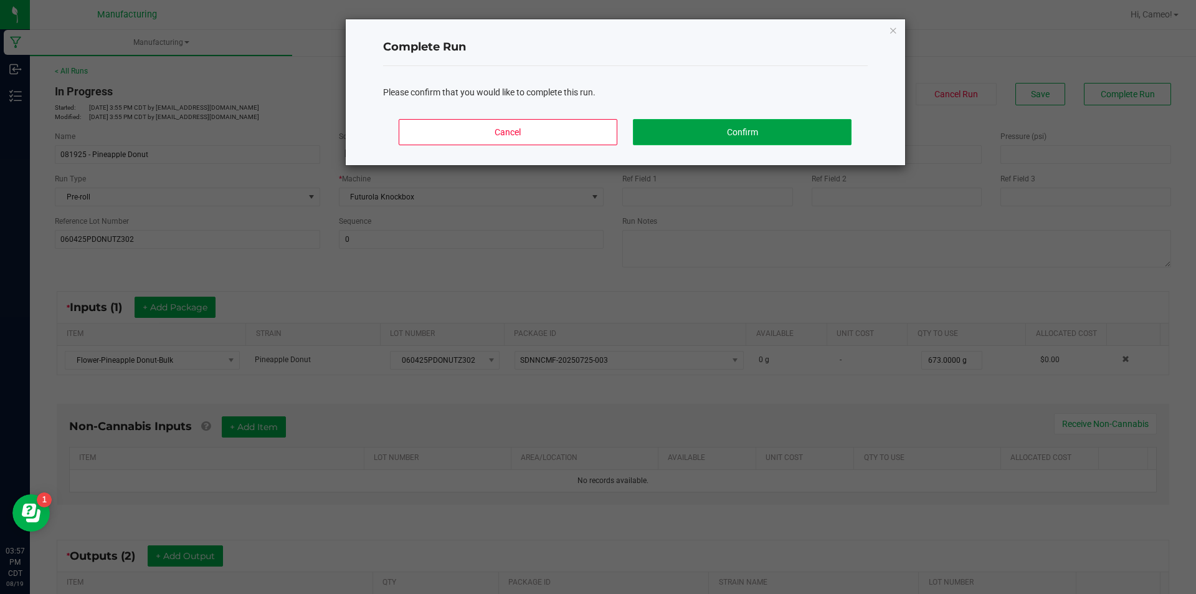
click at [802, 130] on button "Confirm" at bounding box center [742, 132] width 218 height 26
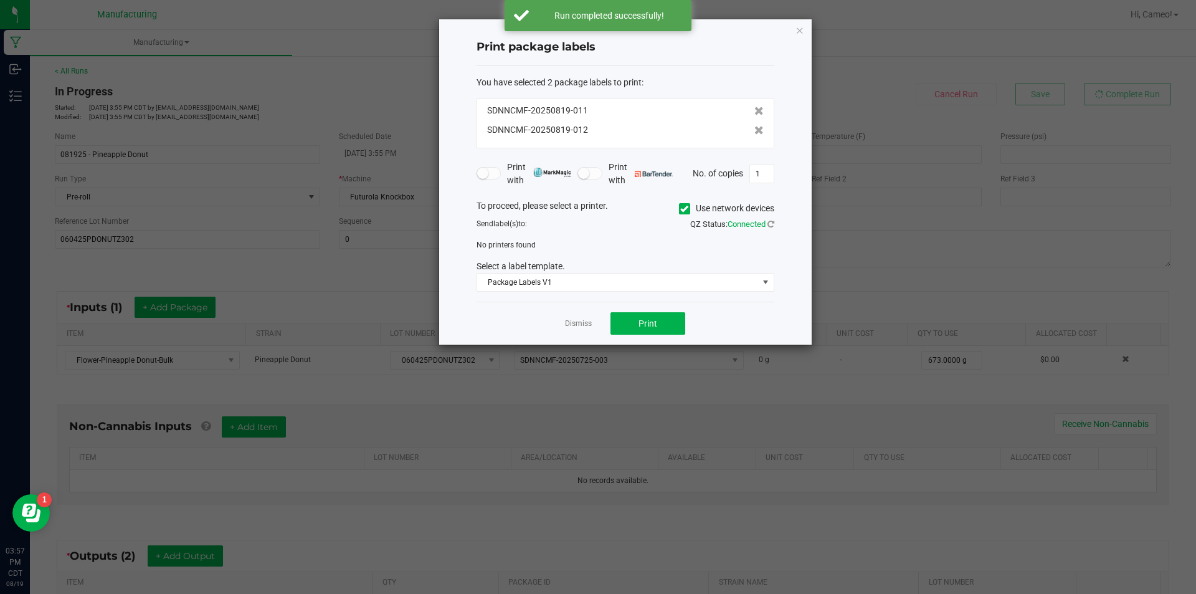
click at [680, 209] on icon at bounding box center [684, 209] width 8 height 0
click at [0, 0] on input "Use network devices" at bounding box center [0, 0] width 0 height 0
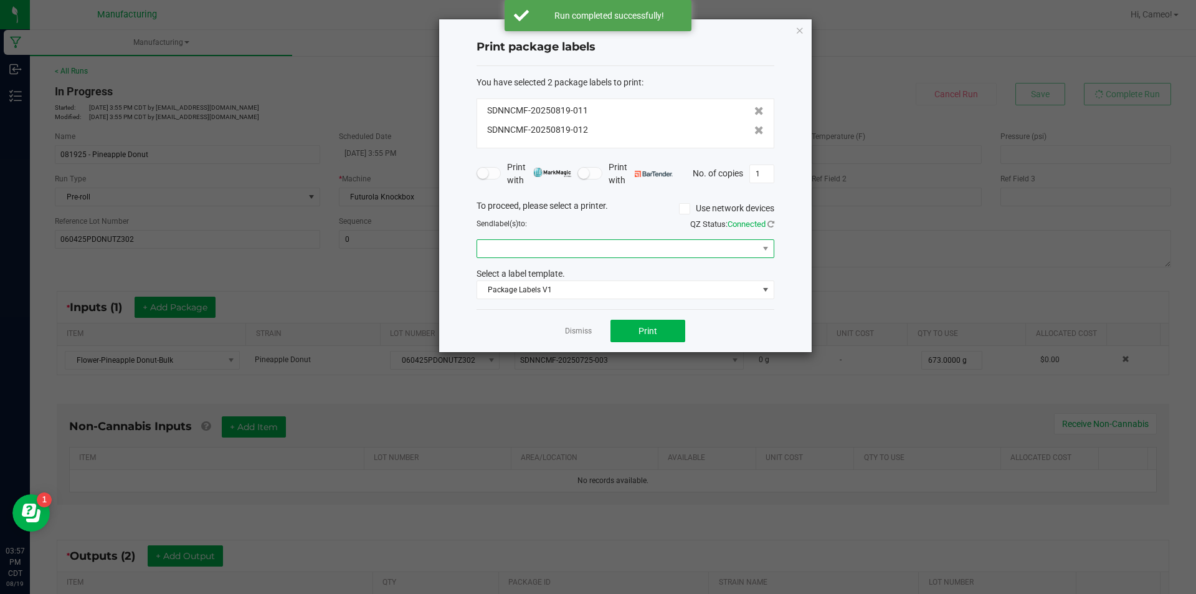
click at [671, 248] on span at bounding box center [617, 248] width 281 height 17
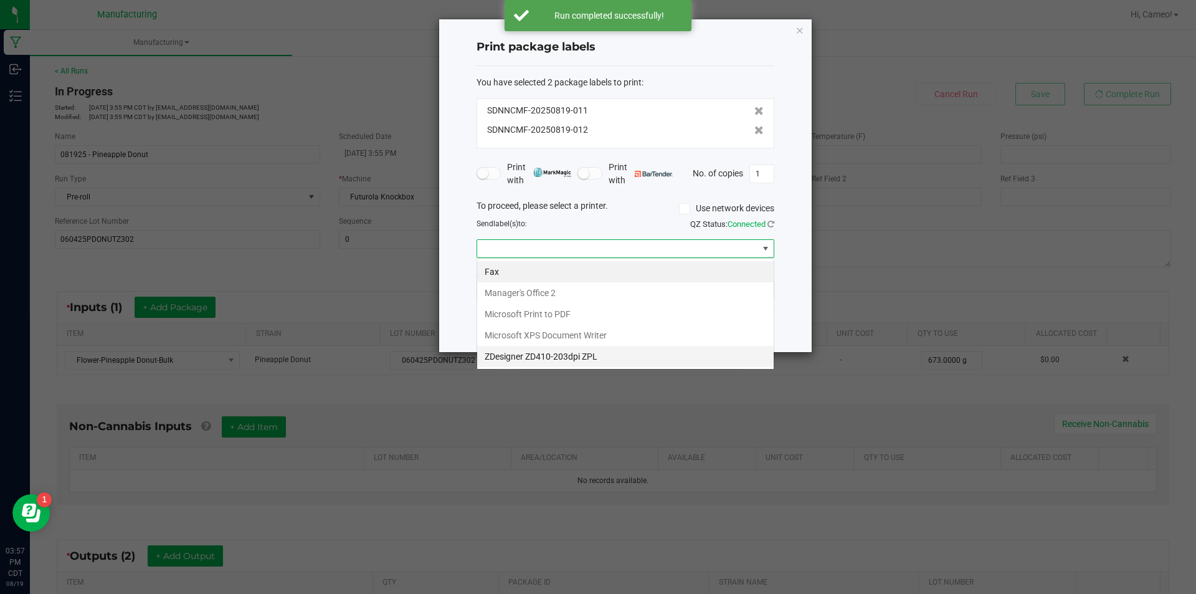
scroll to position [19, 298]
click at [620, 356] on ZPL "ZDesigner ZD410-203dpi ZPL" at bounding box center [625, 356] width 296 height 21
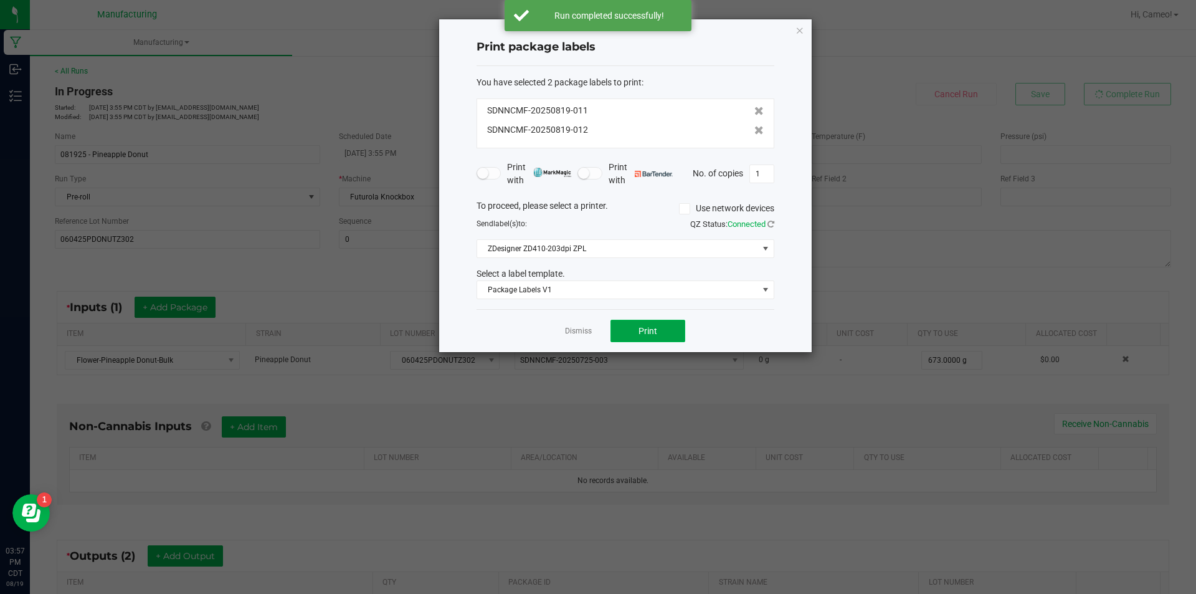
click at [647, 335] on span "Print" at bounding box center [647, 331] width 19 height 10
click at [582, 334] on link "Dismiss" at bounding box center [578, 331] width 27 height 11
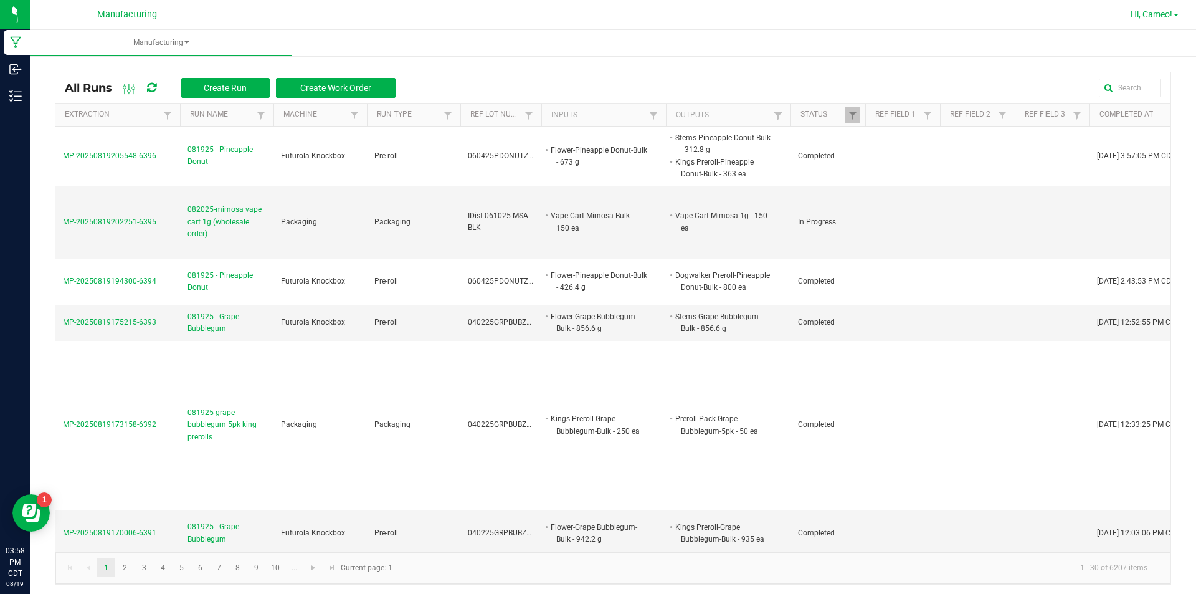
click at [1164, 17] on span "Hi, Cameo!" at bounding box center [1152, 14] width 42 height 10
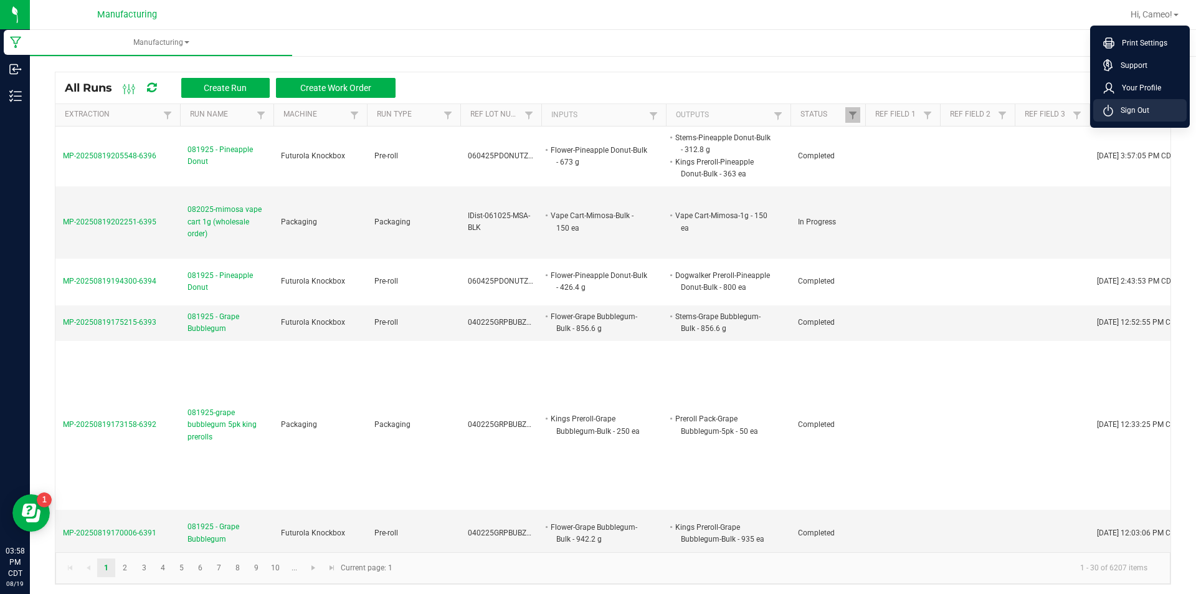
click at [1141, 110] on span "Sign Out" at bounding box center [1131, 110] width 36 height 12
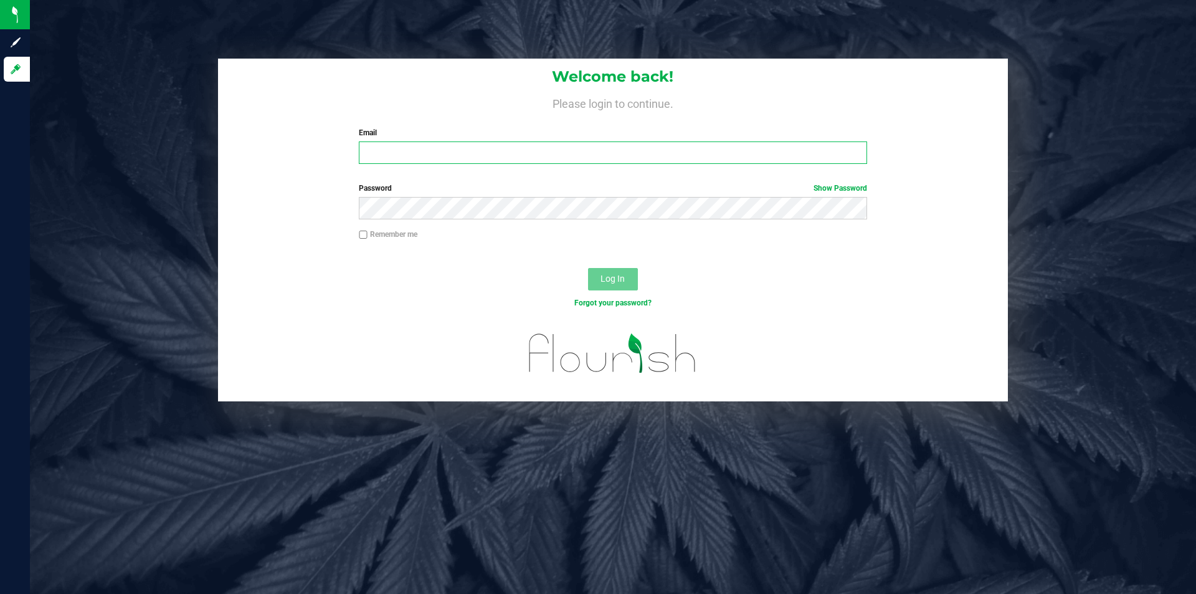
click at [576, 163] on input "Email" at bounding box center [613, 152] width 508 height 22
